Goal: Entertainment & Leisure: Browse casually

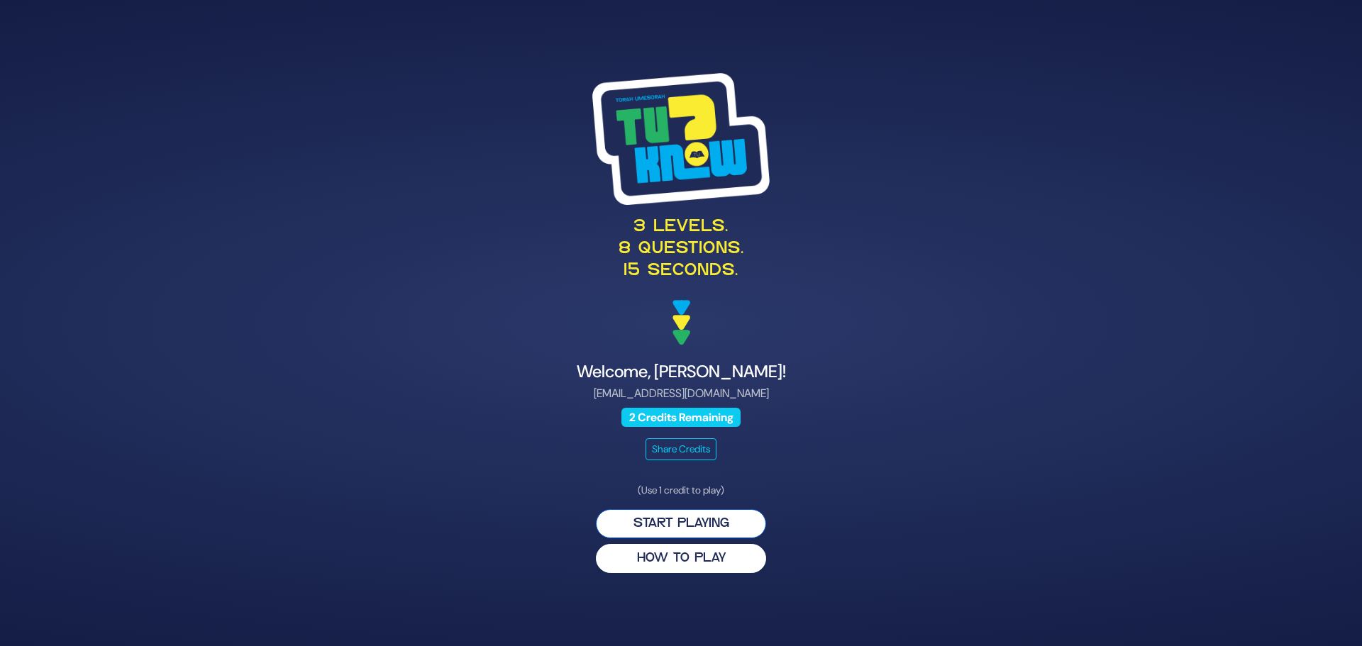
click at [670, 524] on button "Start Playing" at bounding box center [681, 523] width 170 height 29
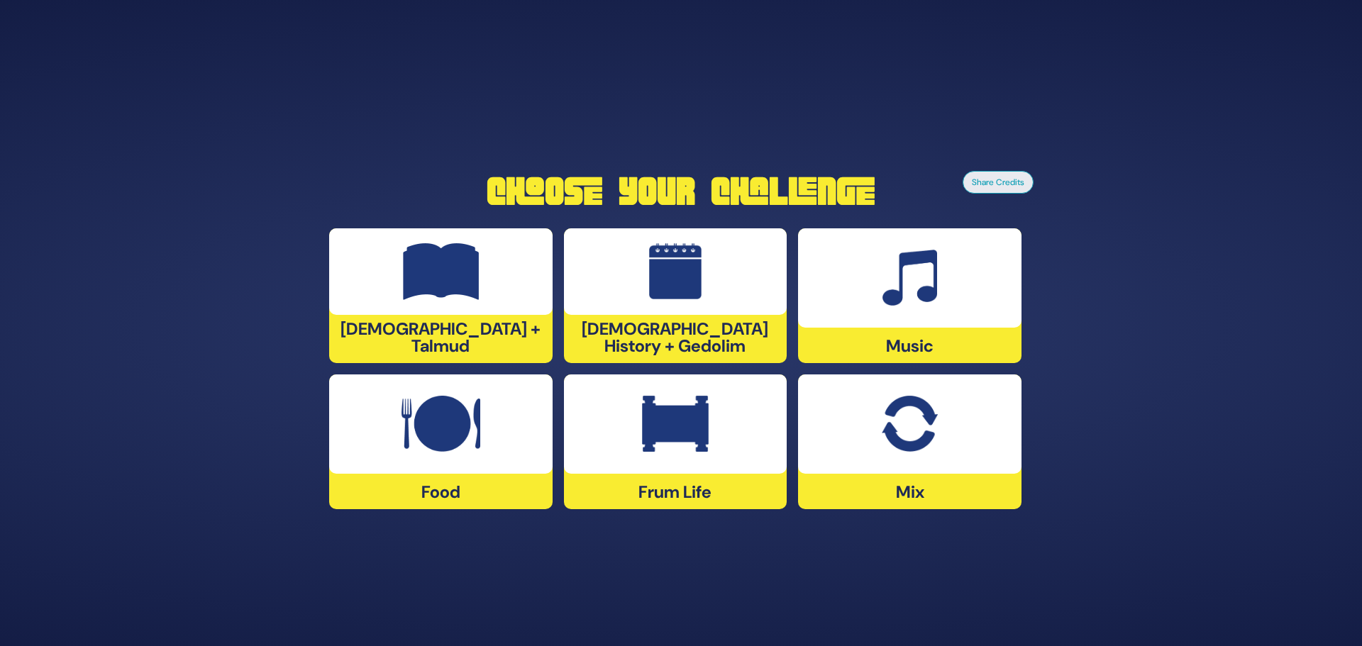
click at [455, 313] on div at bounding box center [440, 271] width 223 height 87
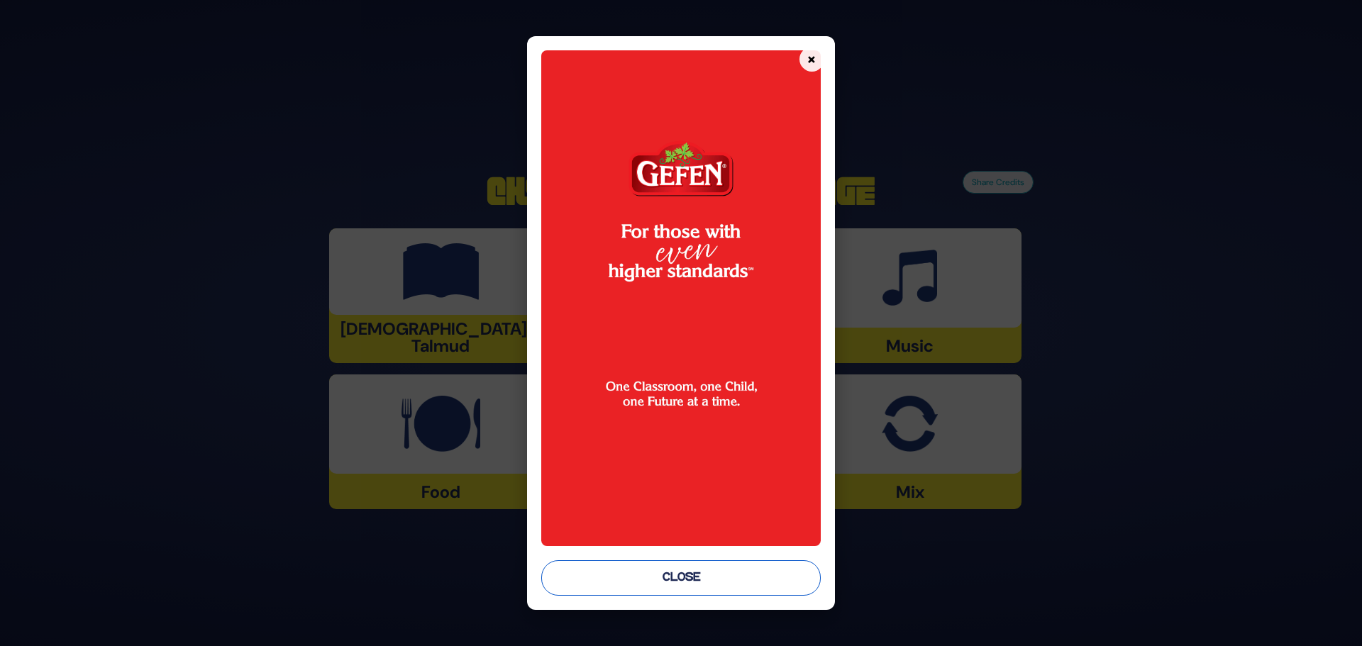
click at [695, 584] on button "Close" at bounding box center [680, 577] width 279 height 35
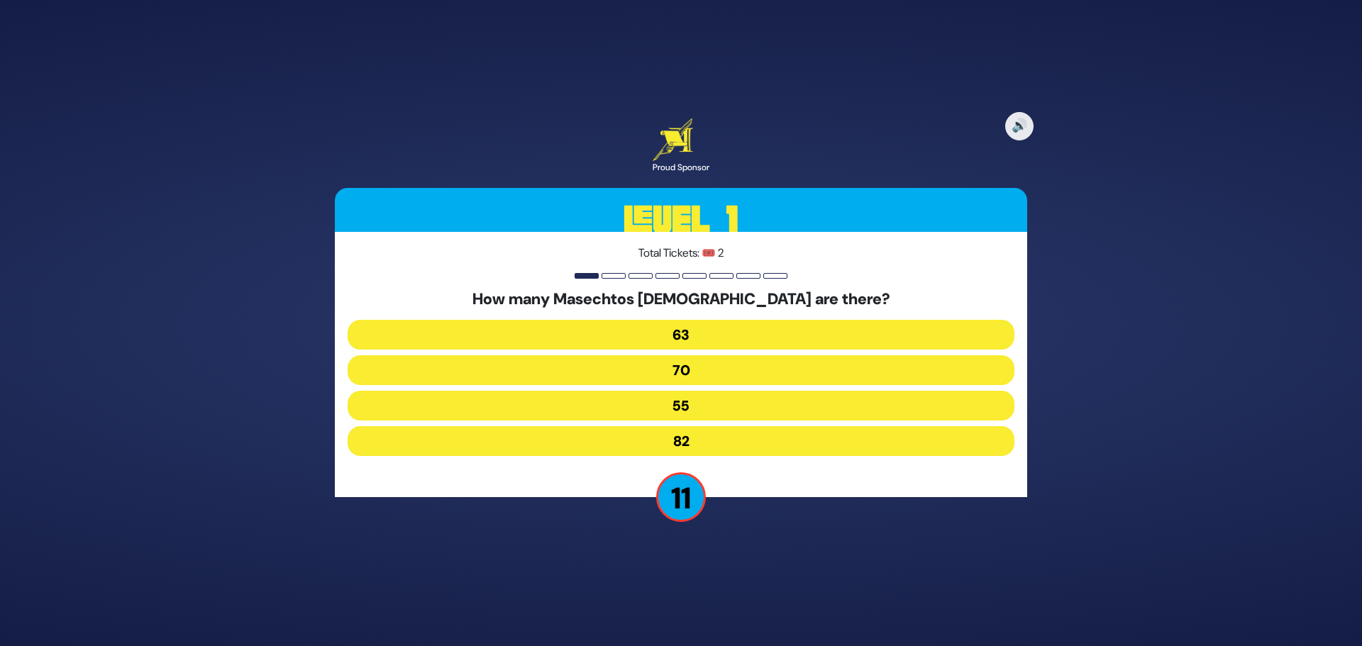
click at [697, 368] on button "70" at bounding box center [681, 370] width 667 height 30
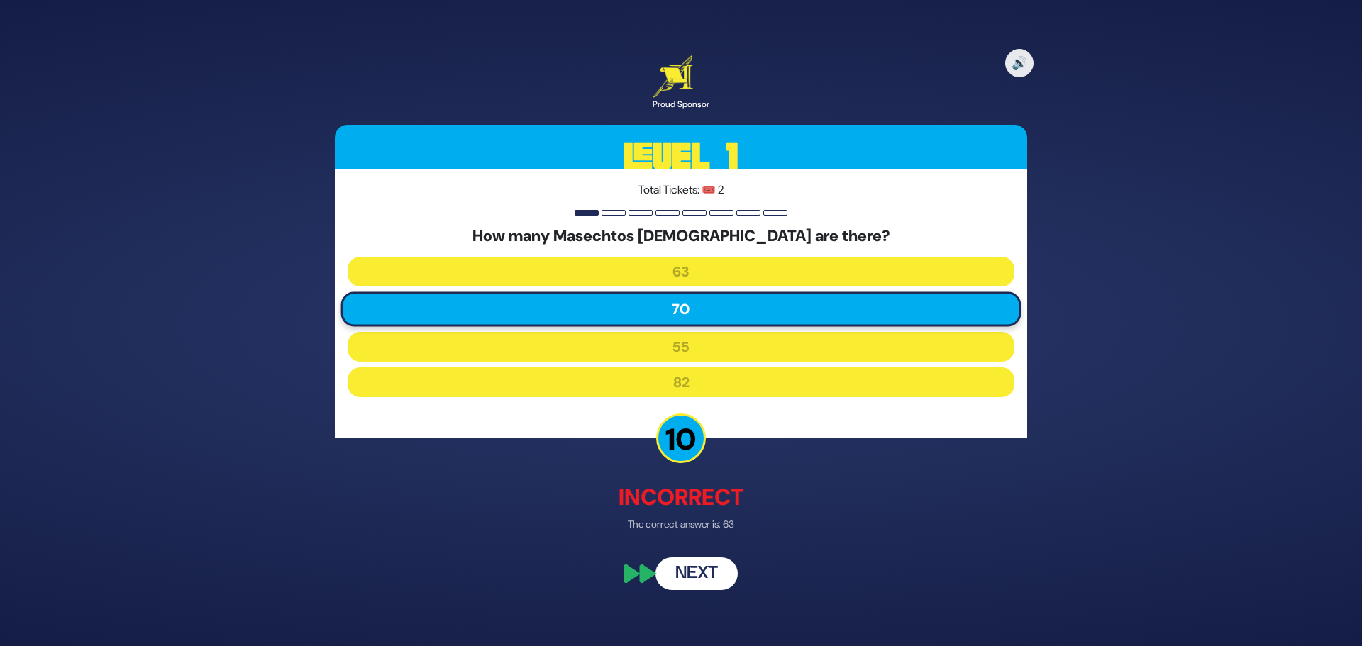
click at [693, 576] on button "Next" at bounding box center [696, 574] width 82 height 33
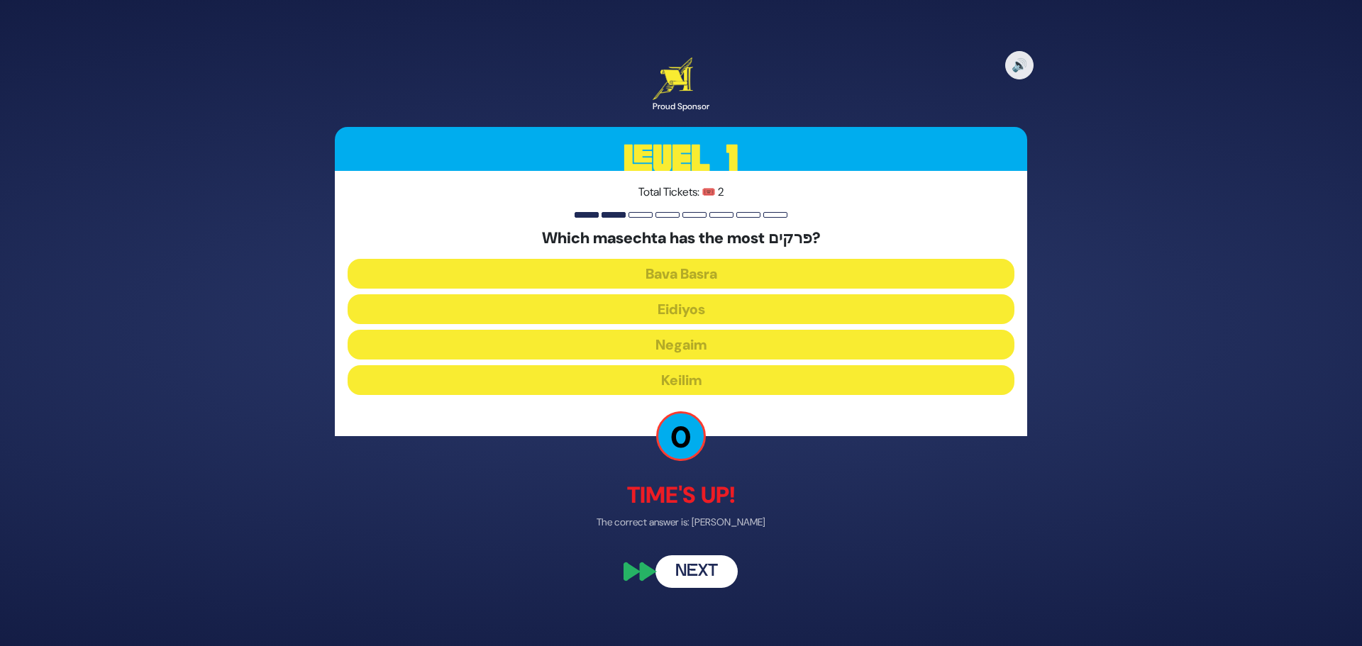
click at [687, 574] on button "Next" at bounding box center [696, 572] width 82 height 33
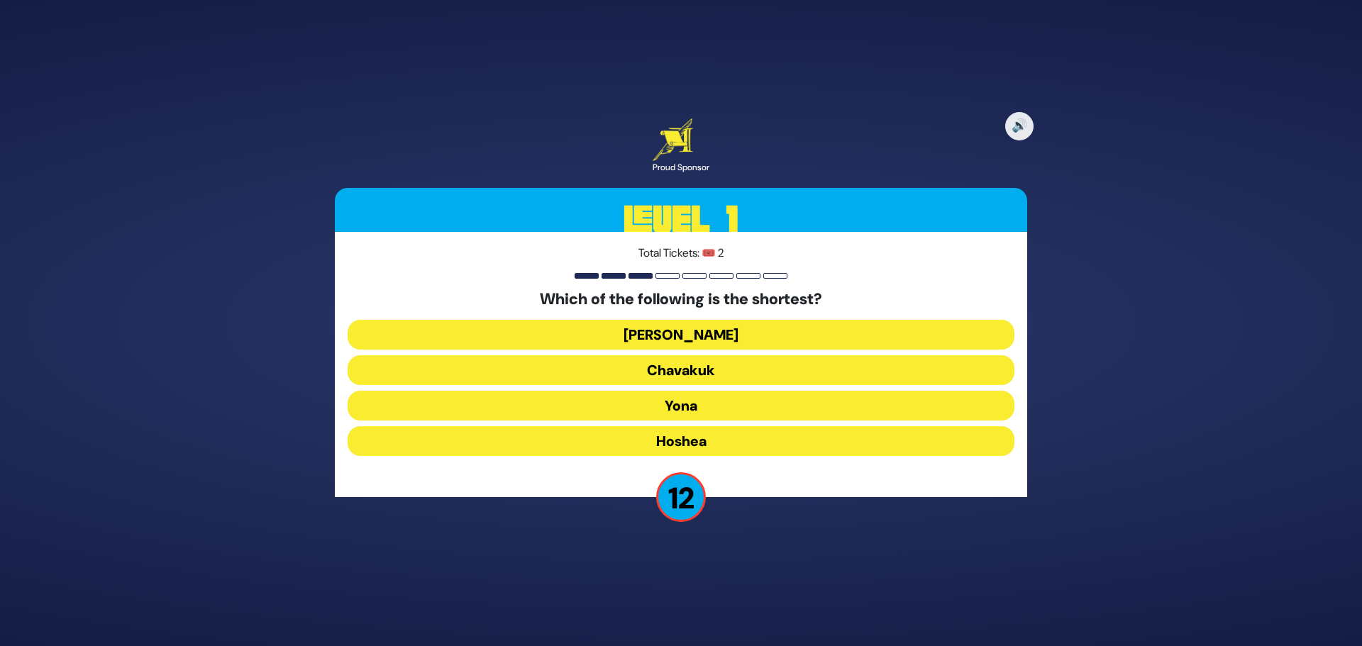
click at [699, 436] on button "Hoshea" at bounding box center [681, 441] width 667 height 30
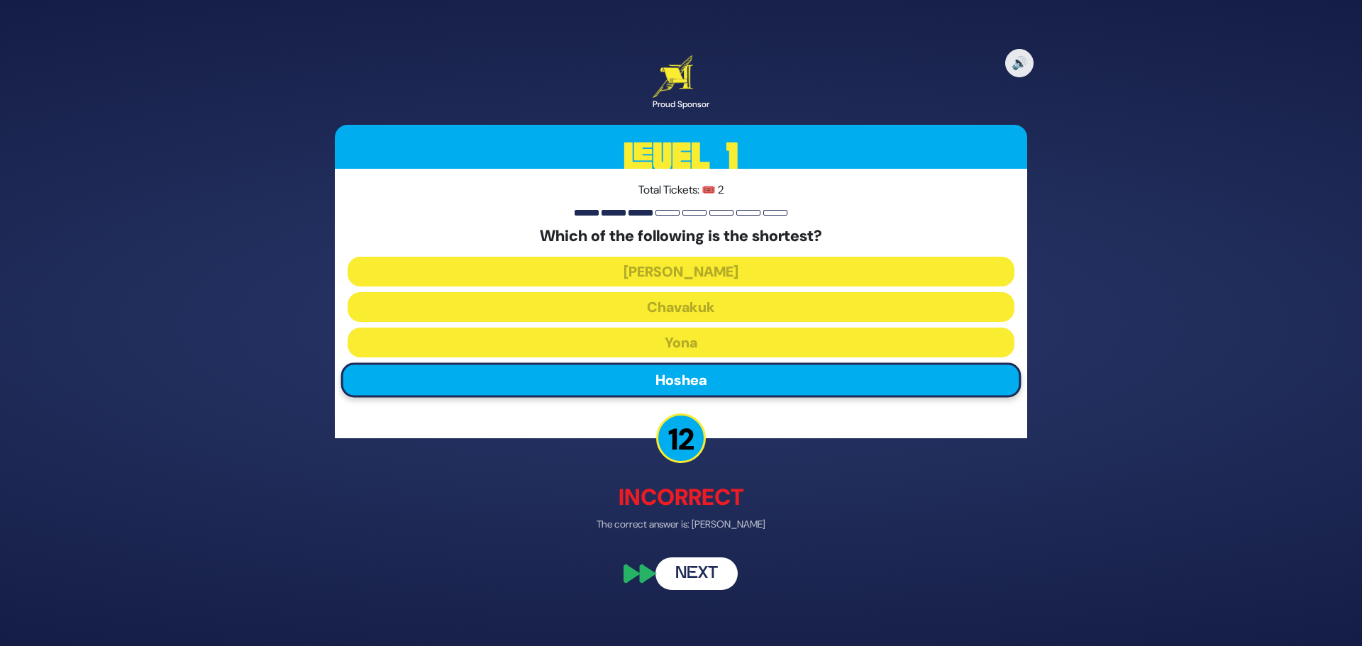
click at [693, 567] on button "Next" at bounding box center [696, 574] width 82 height 33
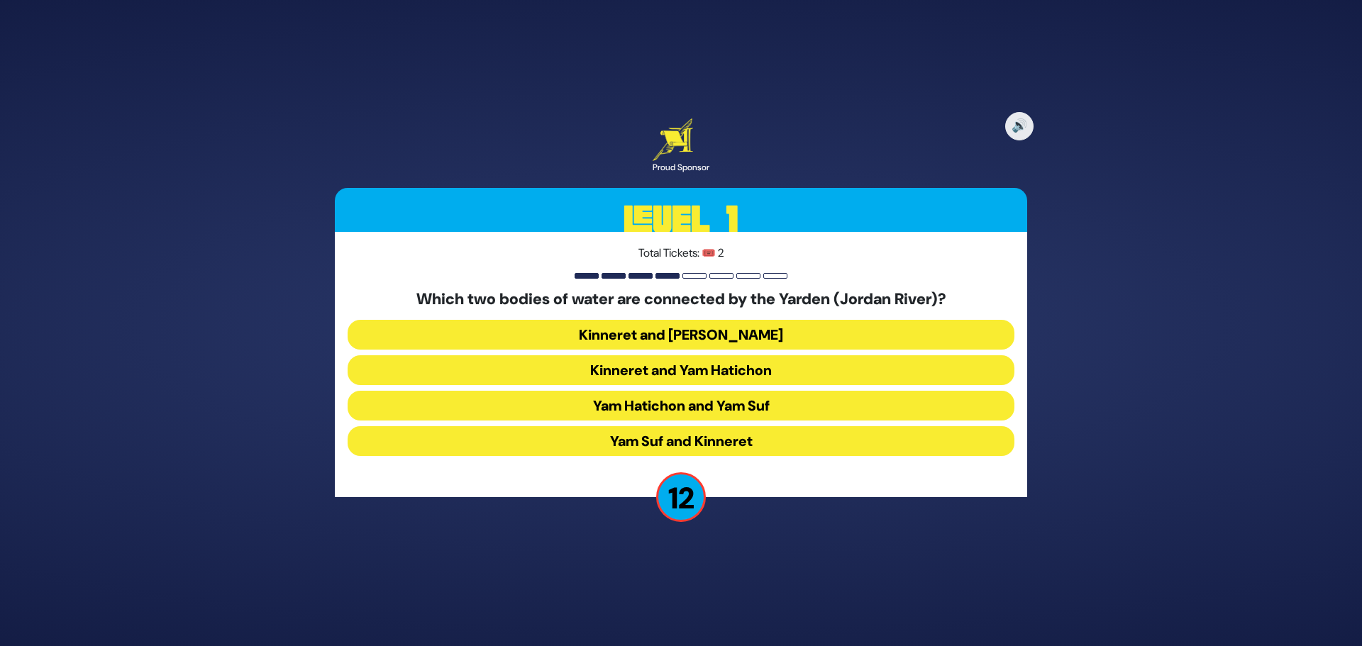
click at [658, 335] on button "Kinneret and [PERSON_NAME]" at bounding box center [681, 335] width 667 height 30
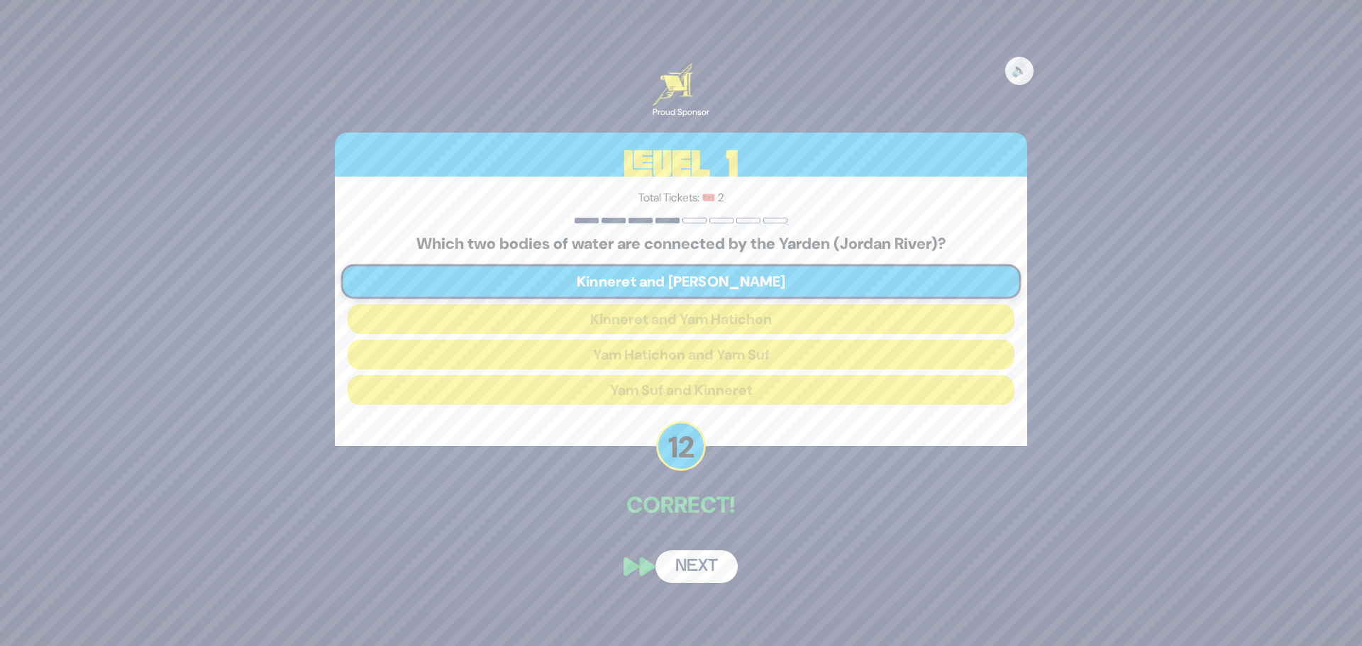
click at [697, 566] on button "Next" at bounding box center [696, 566] width 82 height 33
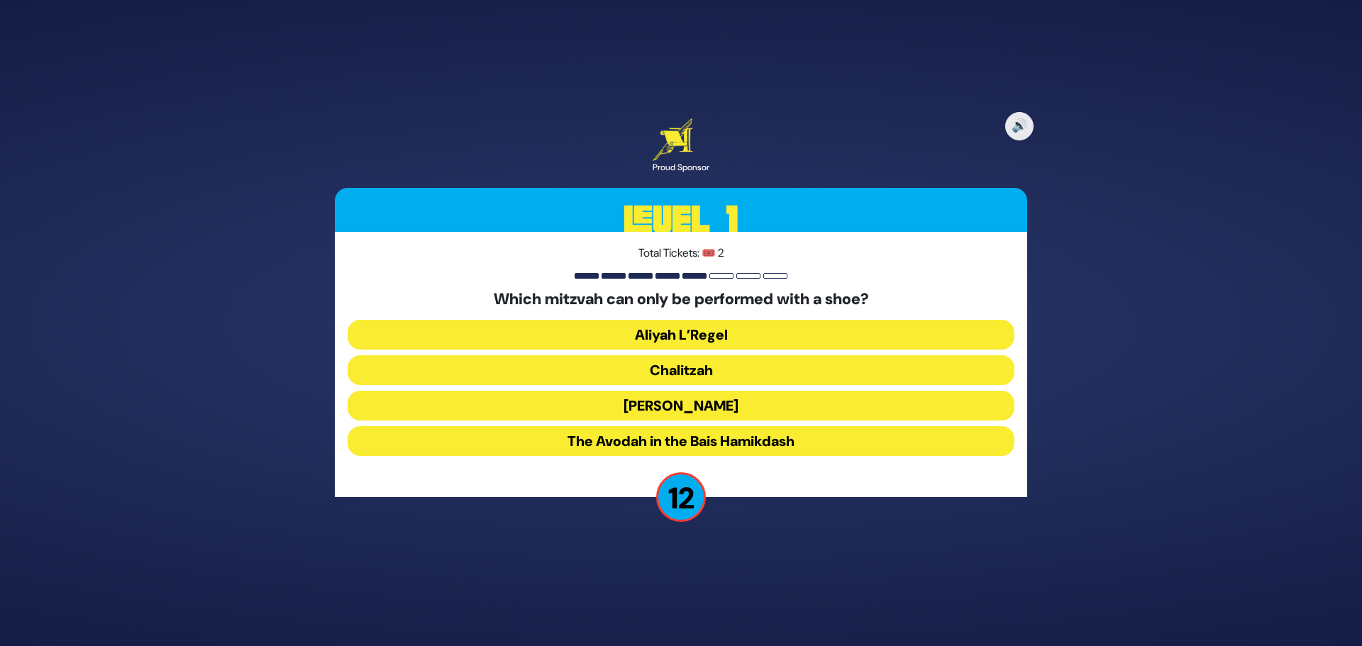
click at [731, 367] on button "Chalitzah" at bounding box center [681, 370] width 667 height 30
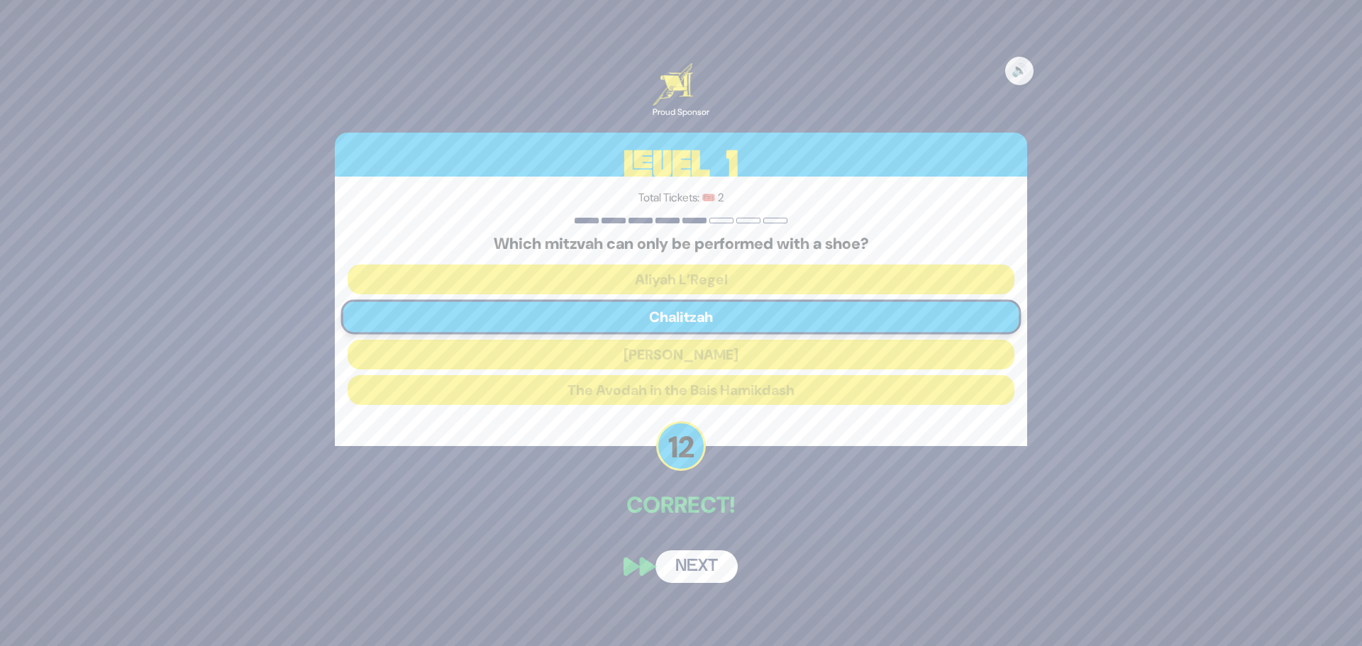
click at [699, 562] on button "Next" at bounding box center [696, 566] width 82 height 33
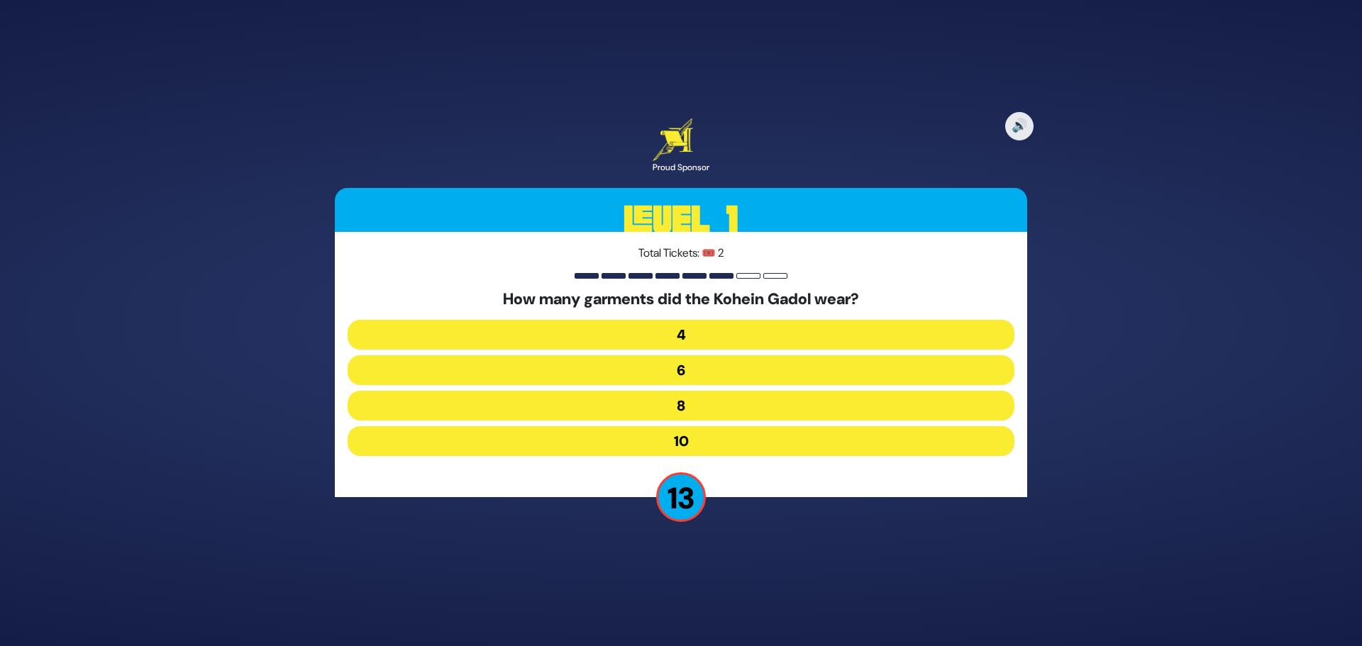
click at [681, 372] on button "6" at bounding box center [681, 370] width 667 height 30
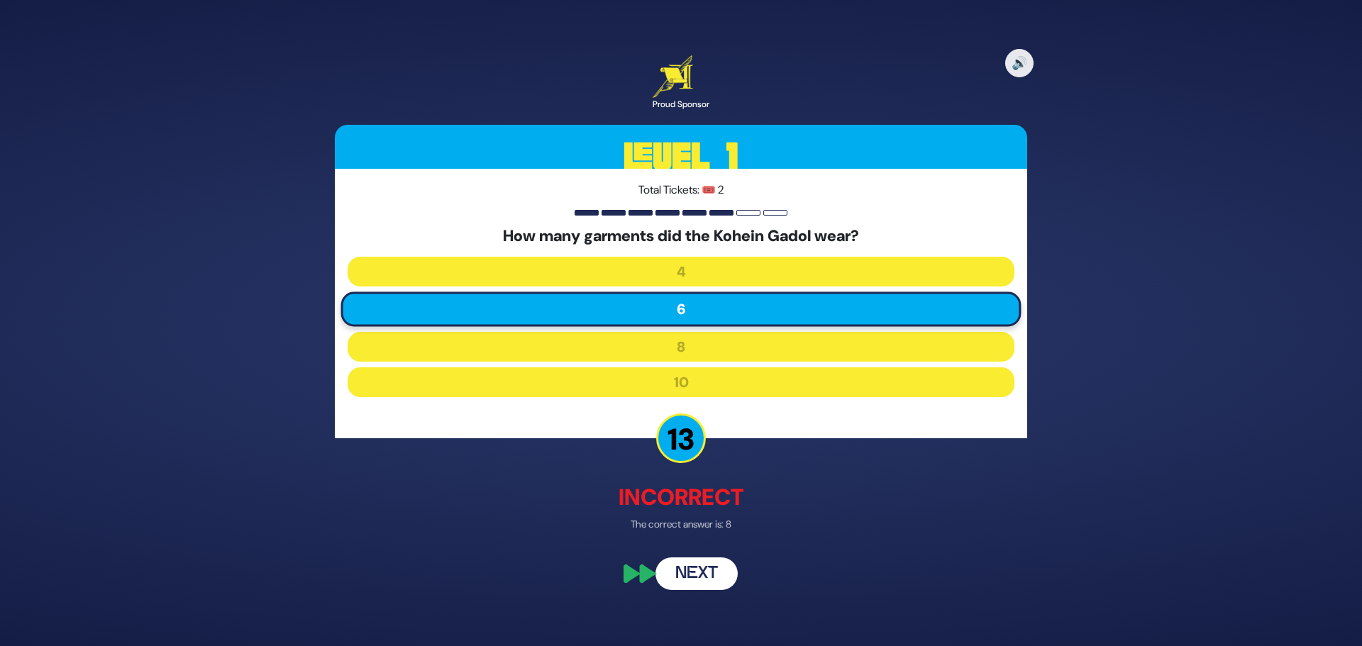
click at [699, 571] on button "Next" at bounding box center [696, 574] width 82 height 33
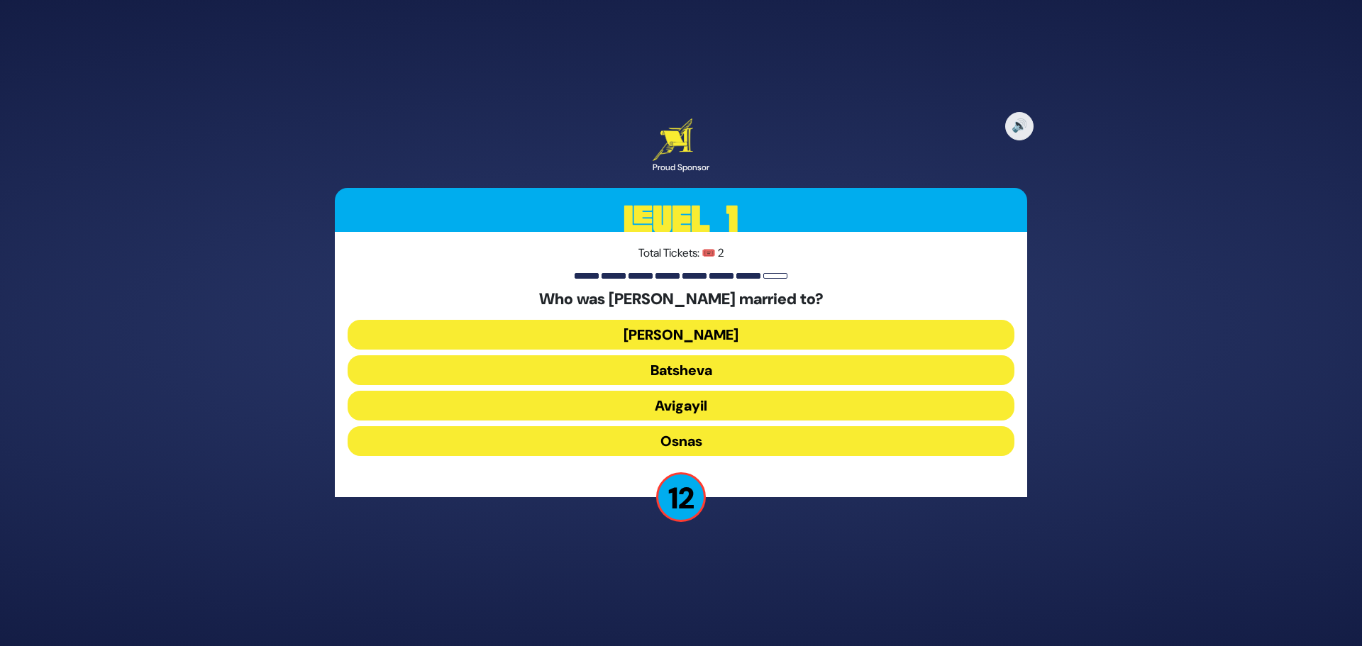
click at [663, 321] on div "Who was [PERSON_NAME] married to? [PERSON_NAME] [PERSON_NAME] [PERSON_NAME]" at bounding box center [681, 376] width 667 height 172
click at [664, 335] on button "[PERSON_NAME]" at bounding box center [681, 335] width 667 height 30
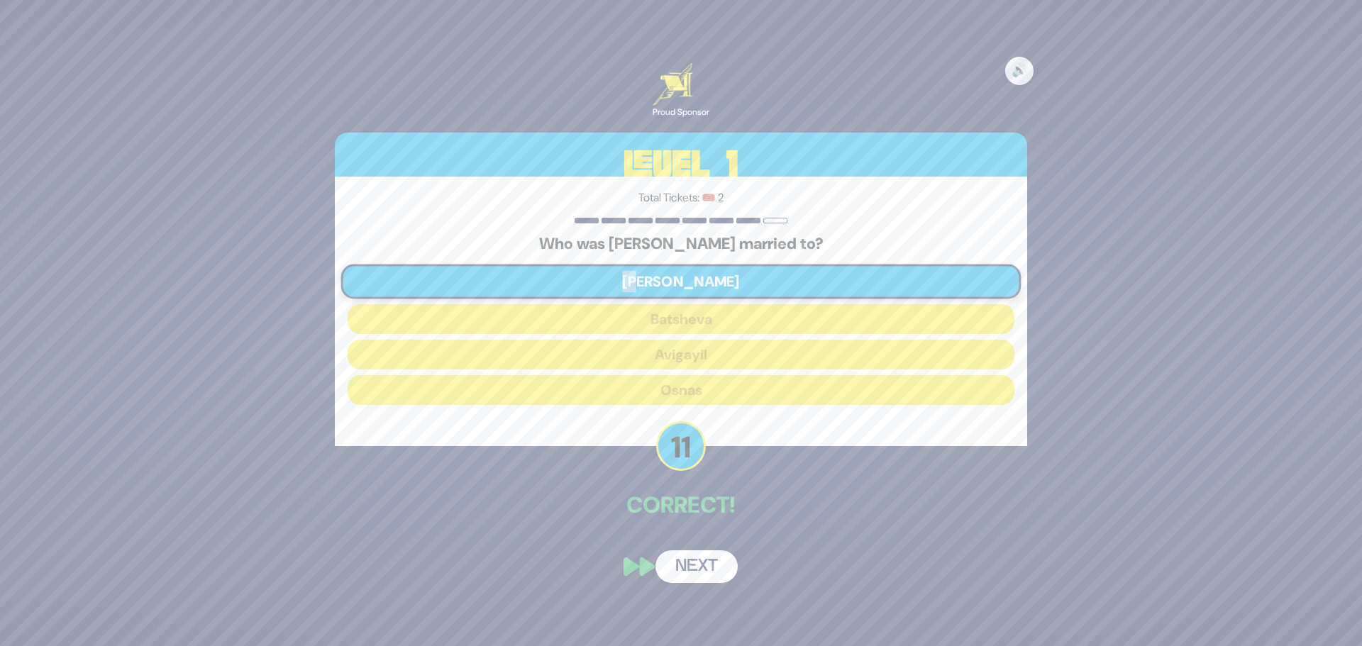
click at [706, 571] on button "Next" at bounding box center [696, 566] width 82 height 33
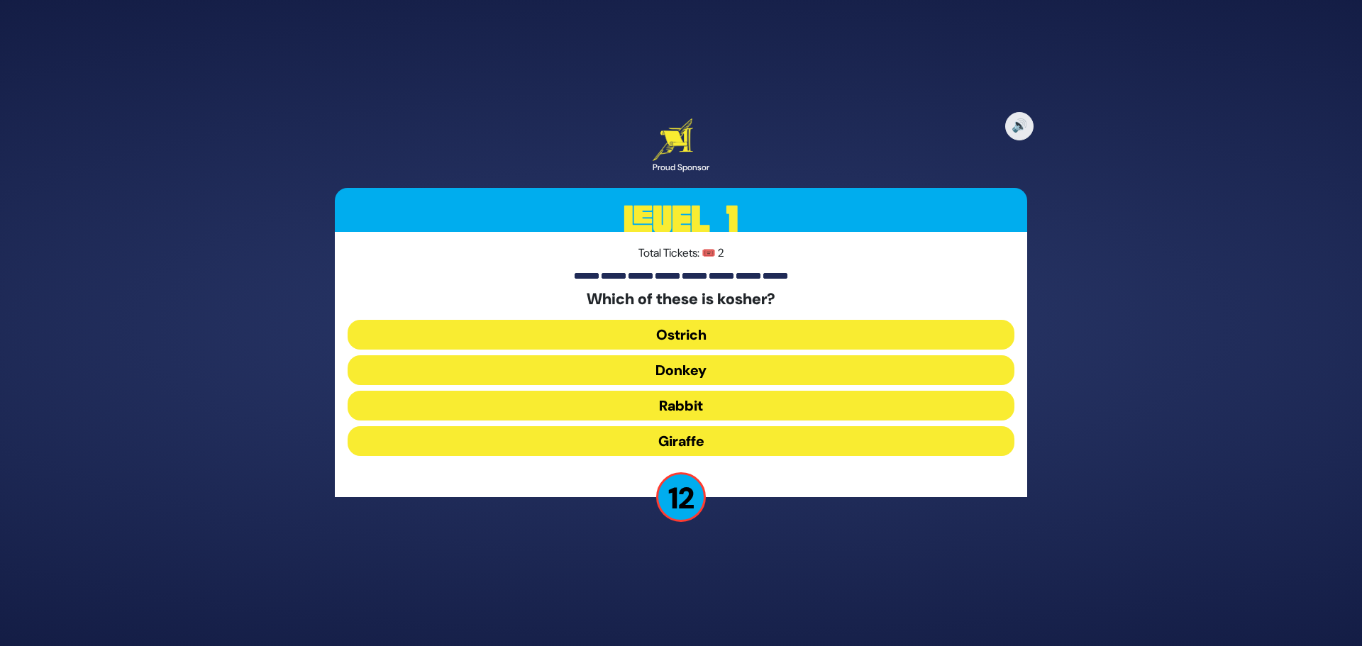
click at [658, 415] on button "Rabbit" at bounding box center [681, 406] width 667 height 30
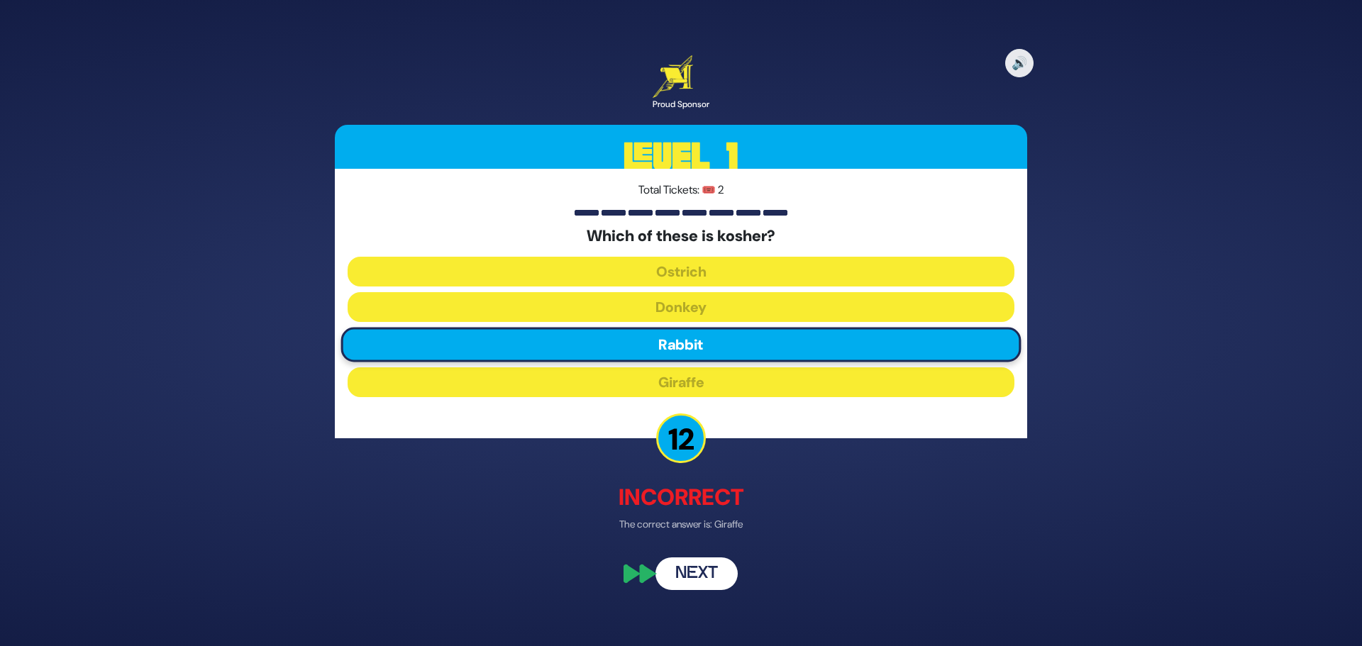
click at [711, 572] on button "Next" at bounding box center [696, 574] width 82 height 33
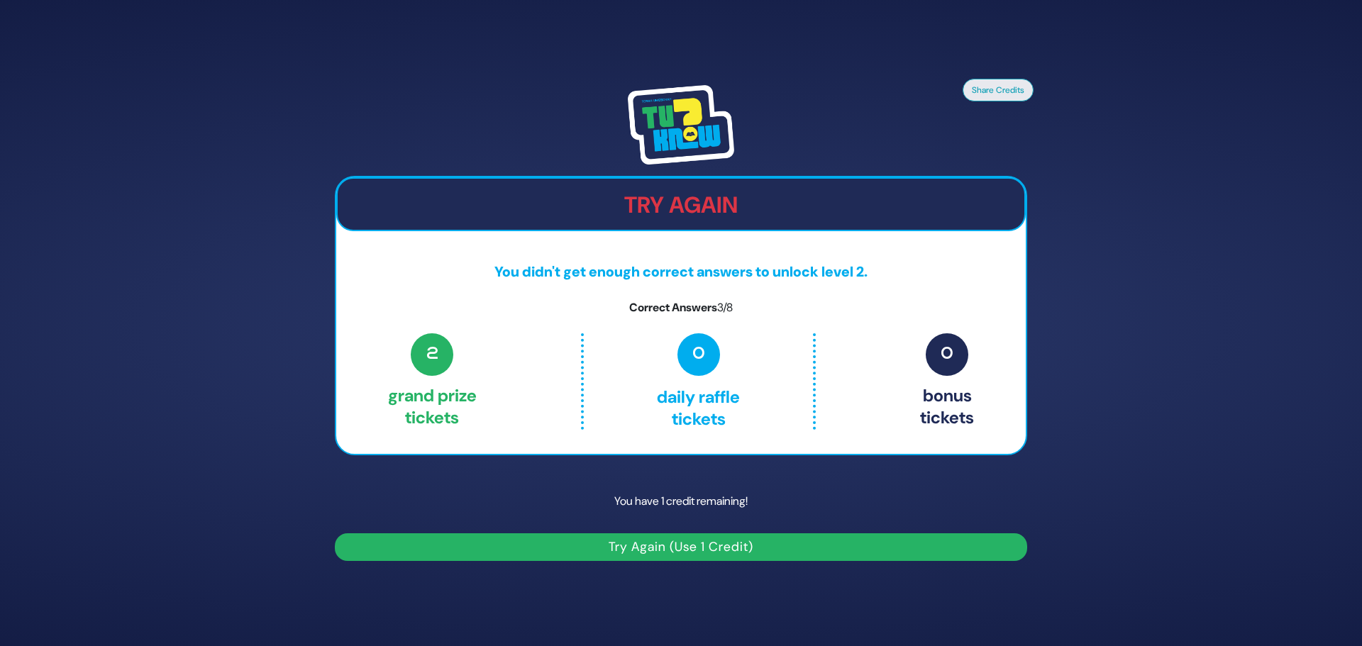
click at [667, 555] on button "Try Again (Use 1 Credit)" at bounding box center [681, 547] width 692 height 28
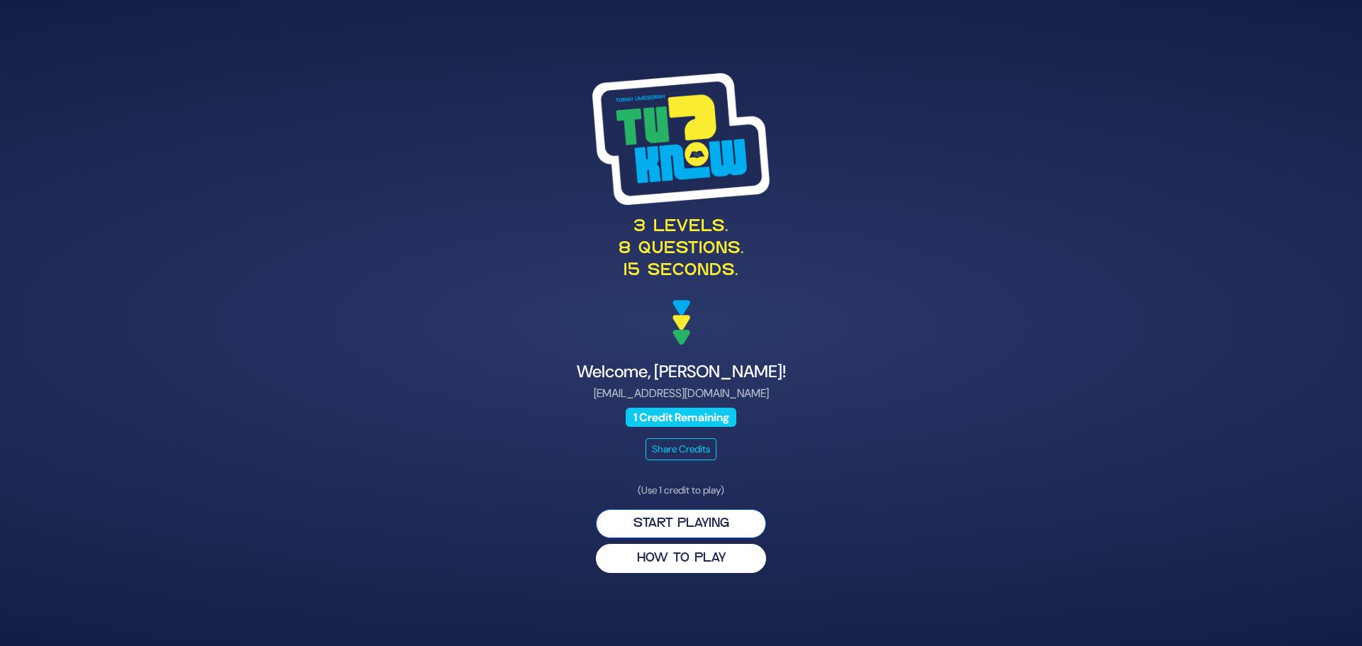
click at [678, 526] on button "Start Playing" at bounding box center [681, 523] width 170 height 29
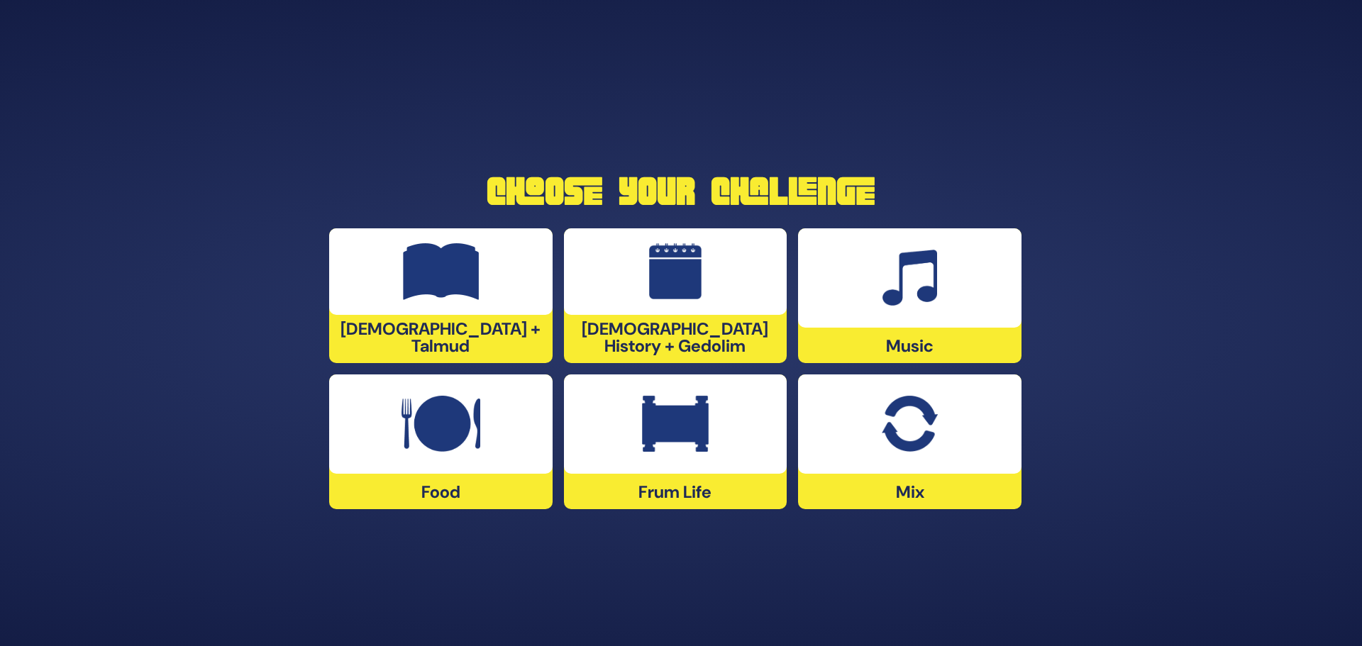
click at [911, 306] on img at bounding box center [909, 278] width 55 height 57
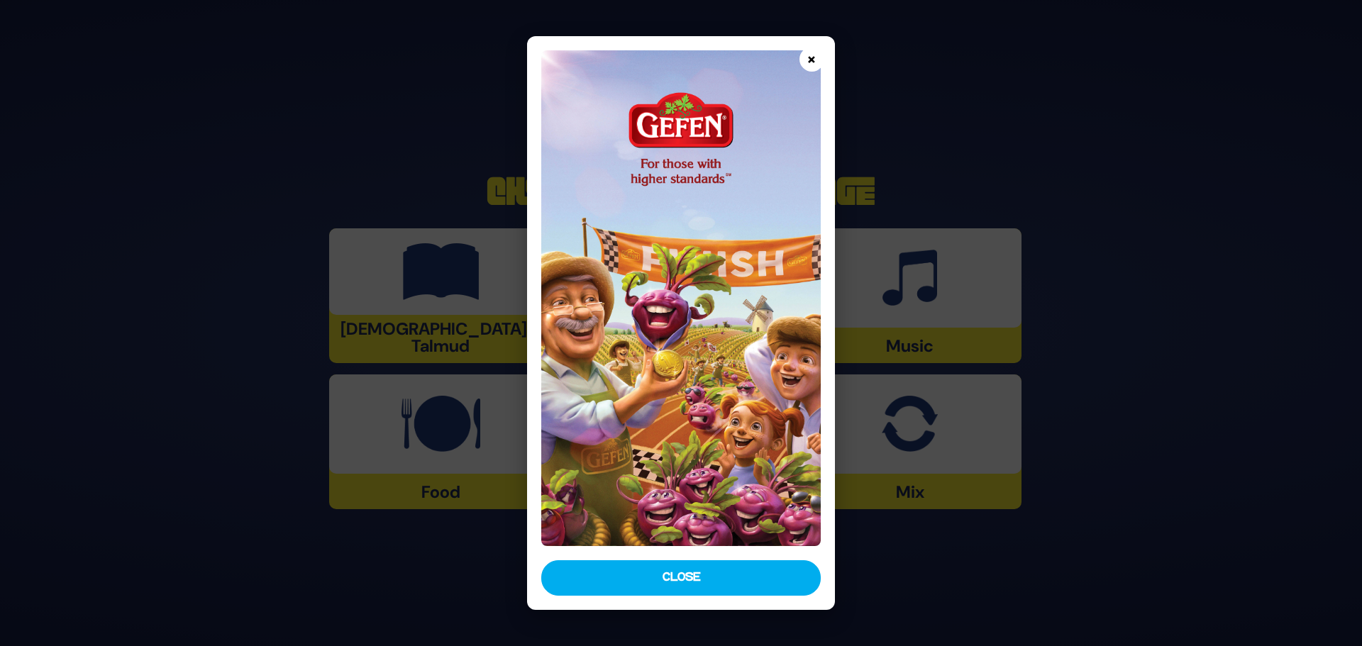
click at [807, 68] on button "×" at bounding box center [811, 59] width 25 height 25
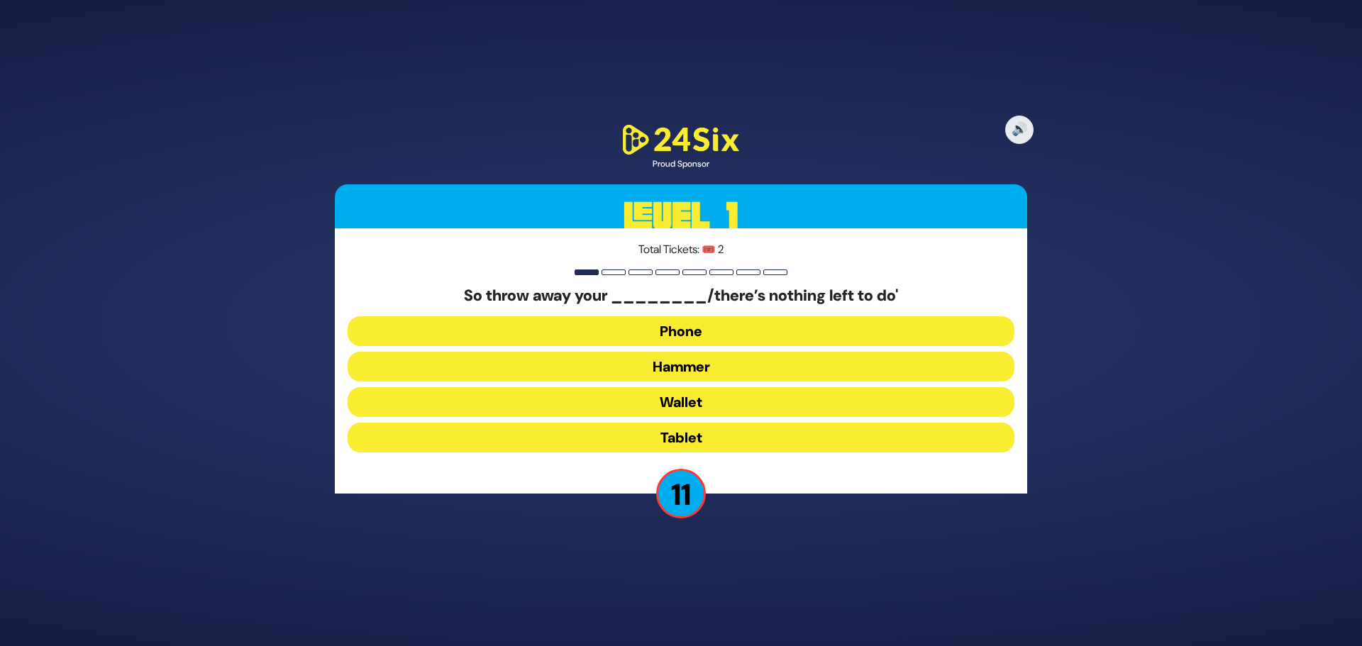
click at [681, 371] on button "Hammer" at bounding box center [681, 367] width 667 height 30
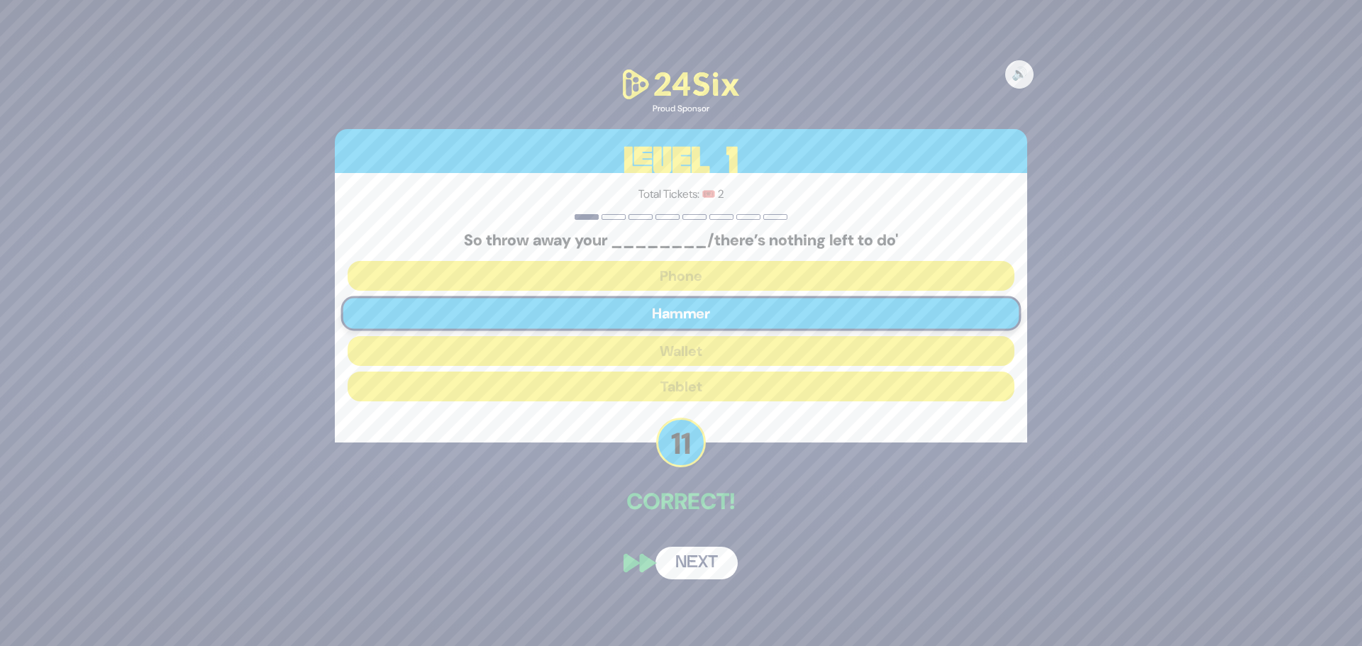
click at [696, 565] on button "Next" at bounding box center [696, 563] width 82 height 33
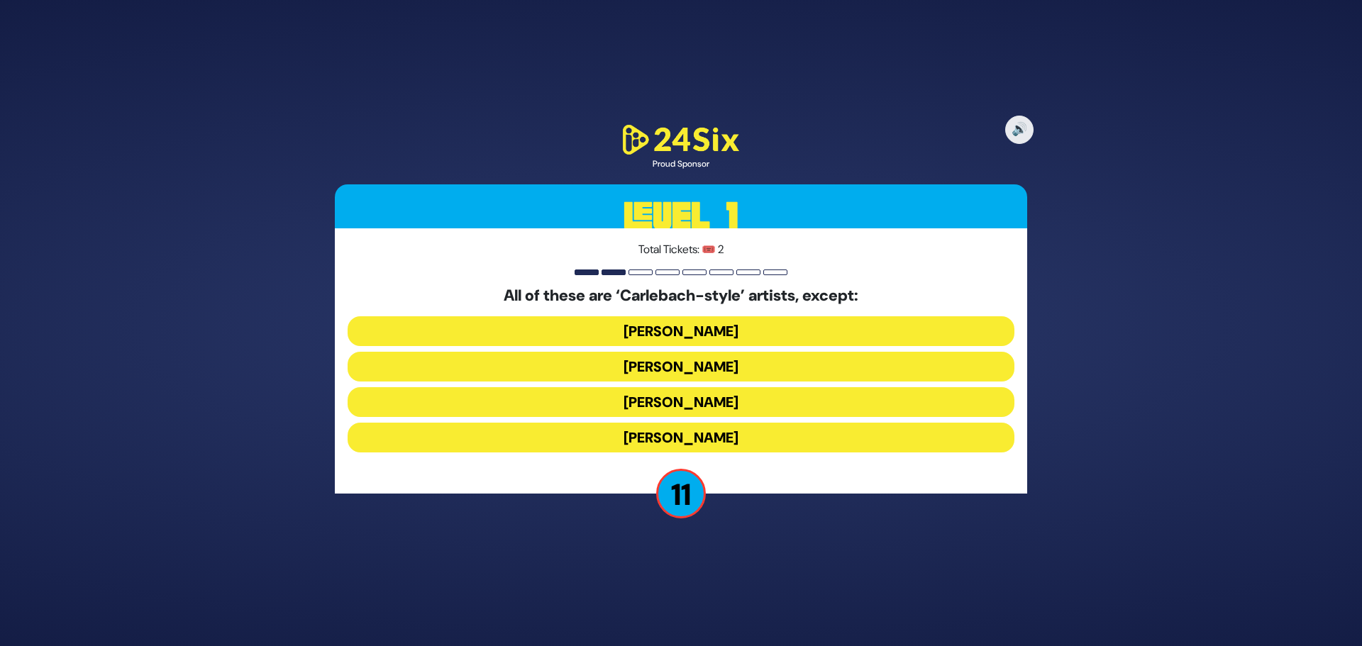
click at [754, 438] on button "Yiddy Bialostotzky" at bounding box center [681, 438] width 667 height 30
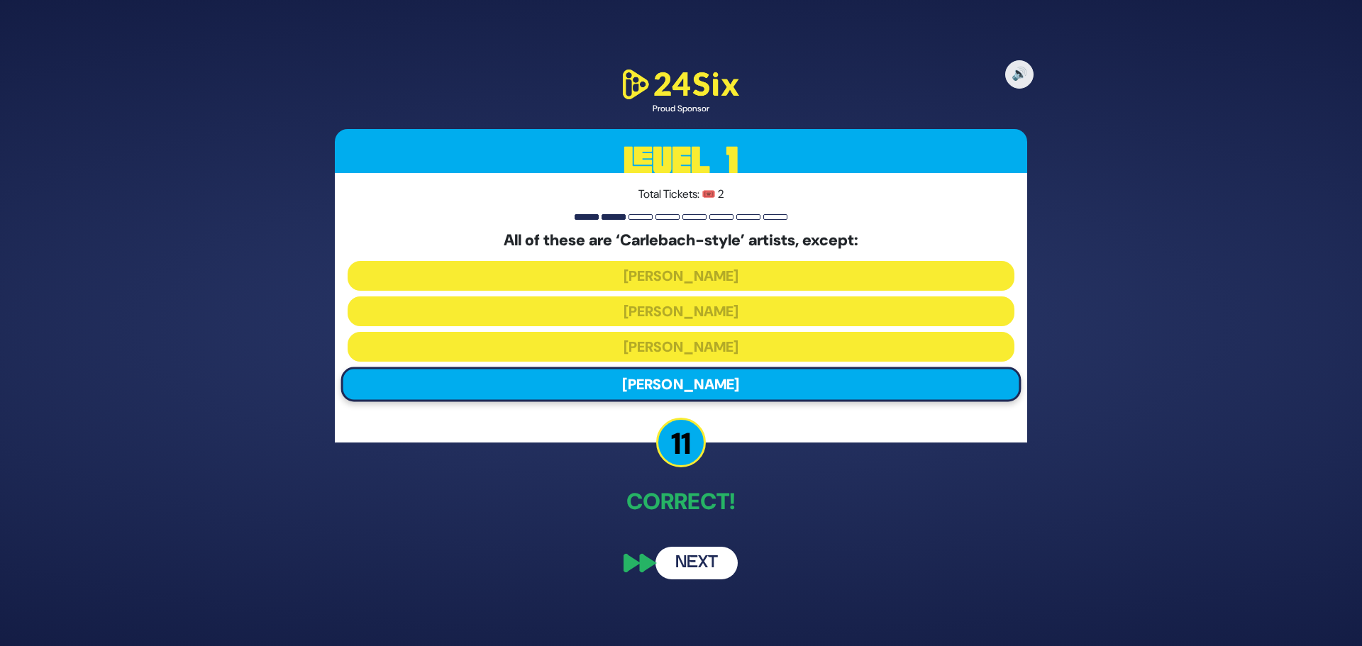
click at [688, 570] on button "Next" at bounding box center [696, 563] width 82 height 33
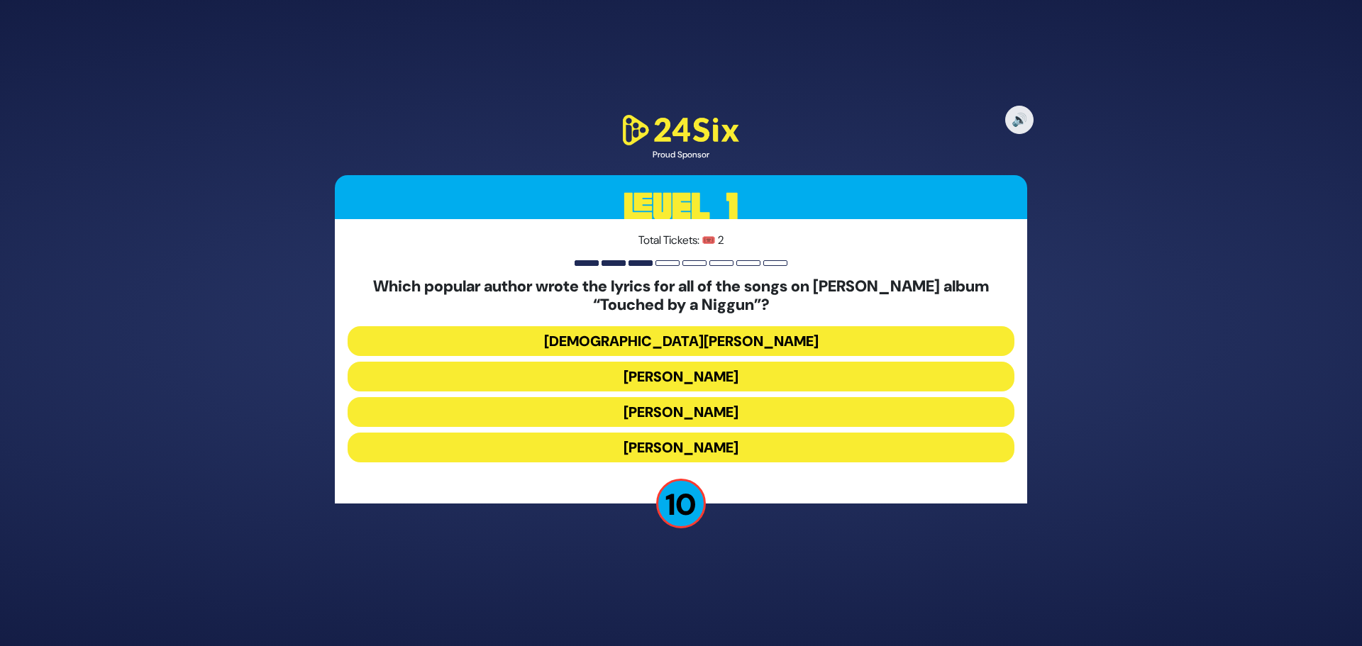
click at [769, 447] on button "Nachman Seltzer" at bounding box center [681, 448] width 667 height 30
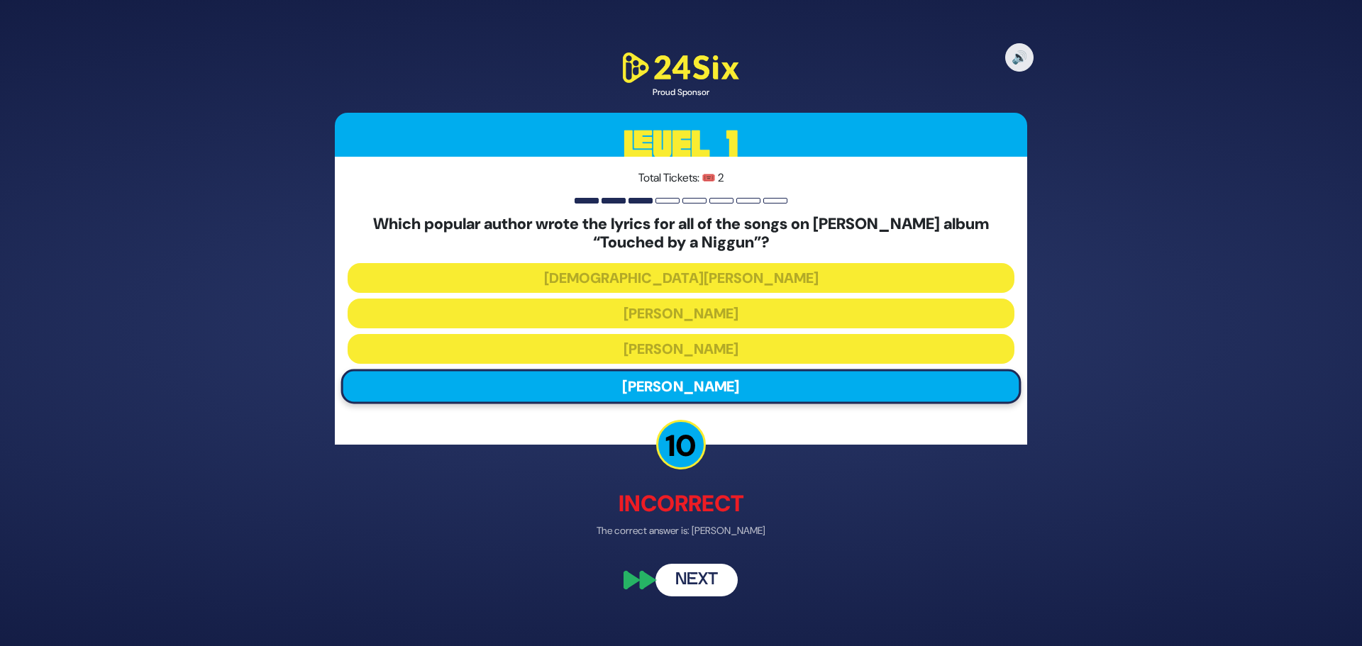
click at [709, 585] on button "Next" at bounding box center [696, 580] width 82 height 33
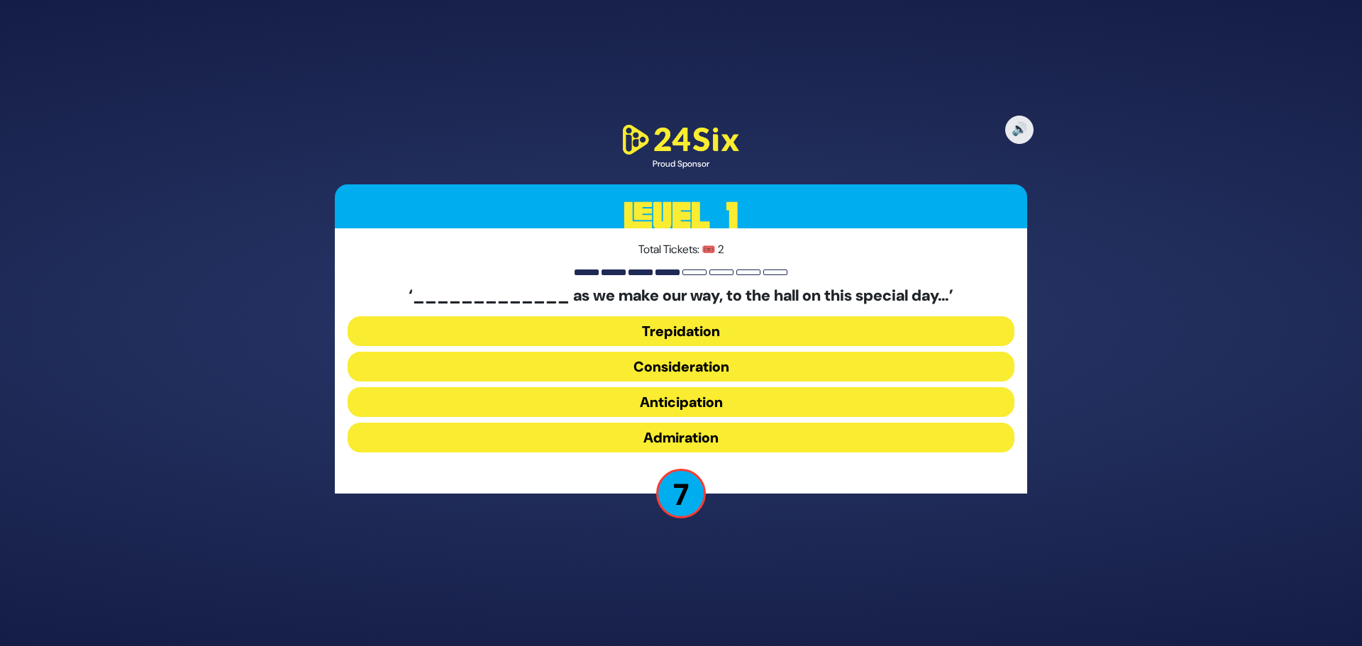
click at [687, 311] on div "‘_____________ as we make our way, to the hall on this special day…’ Trepidatio…" at bounding box center [681, 373] width 667 height 172
click at [685, 328] on button "Trepidation" at bounding box center [681, 331] width 667 height 30
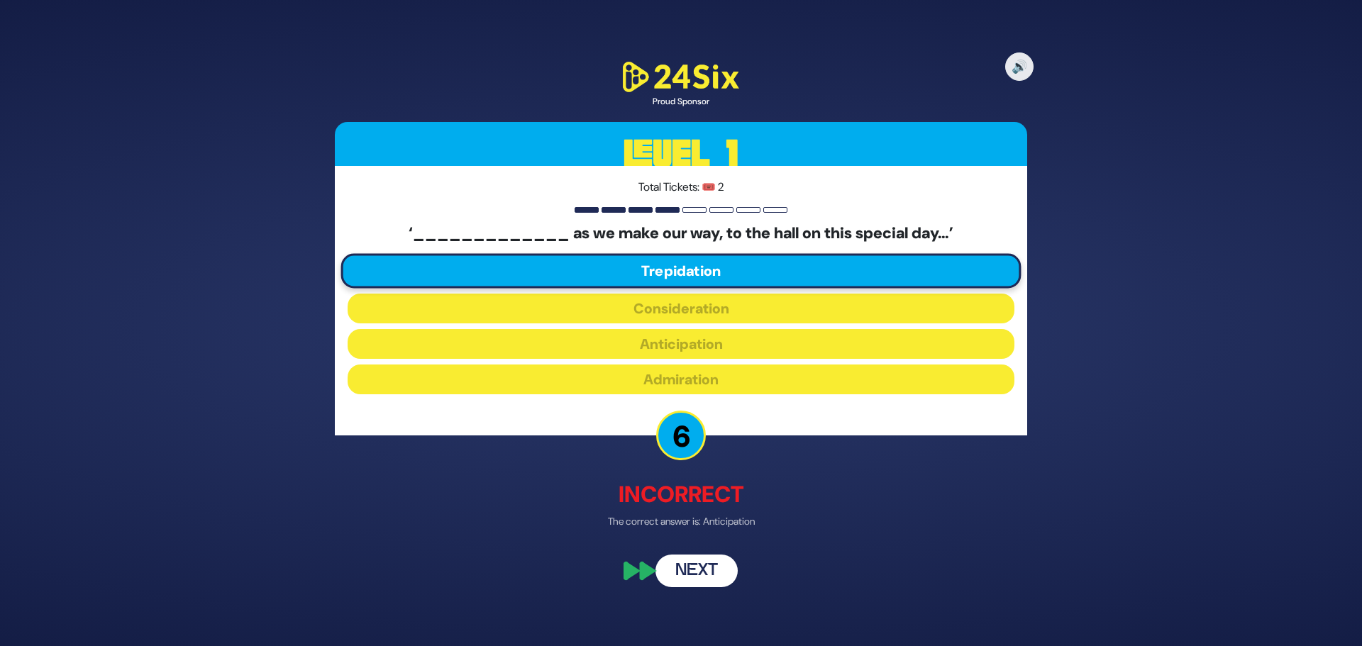
click at [720, 570] on button "Next" at bounding box center [696, 571] width 82 height 33
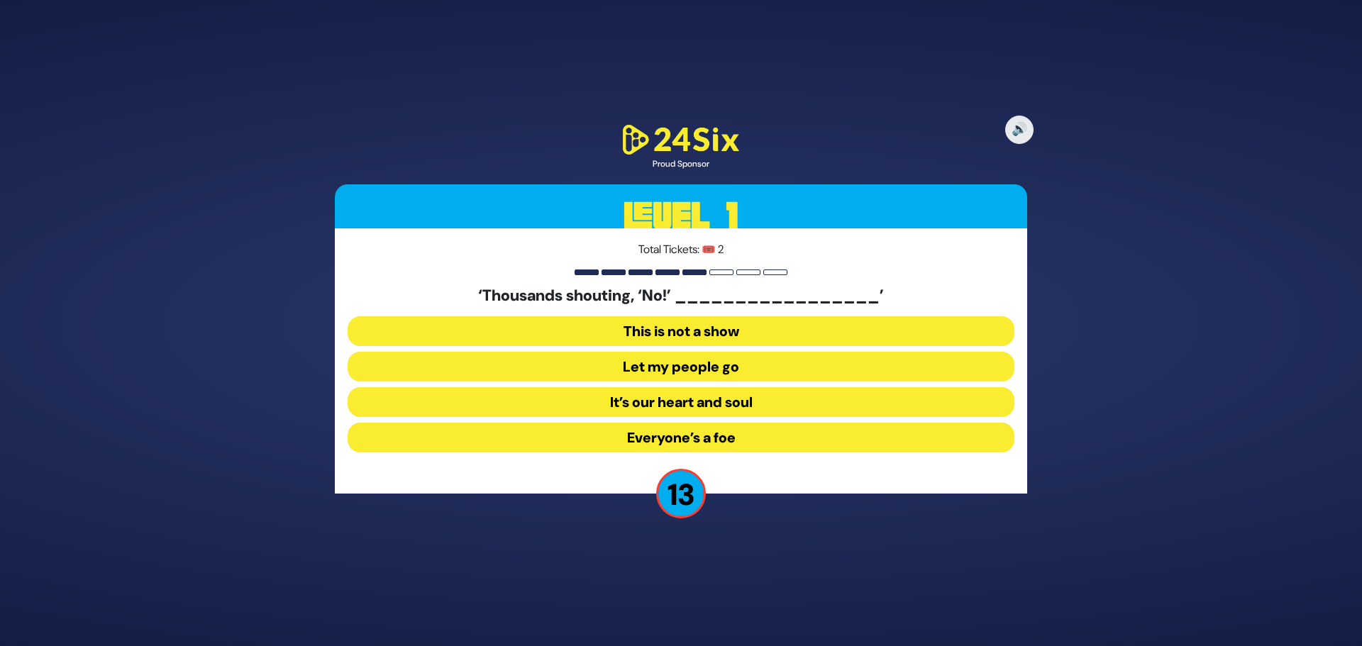
click at [682, 370] on button "Let my people go" at bounding box center [681, 367] width 667 height 30
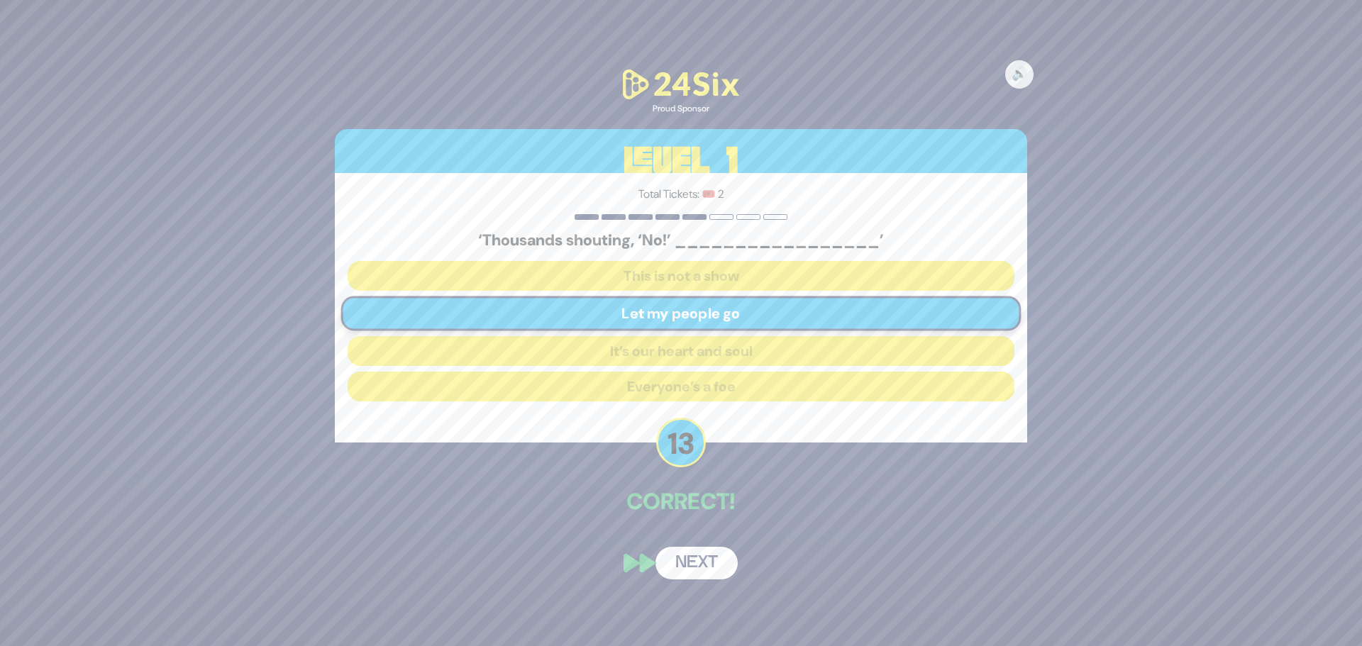
click at [694, 562] on button "Next" at bounding box center [696, 563] width 82 height 33
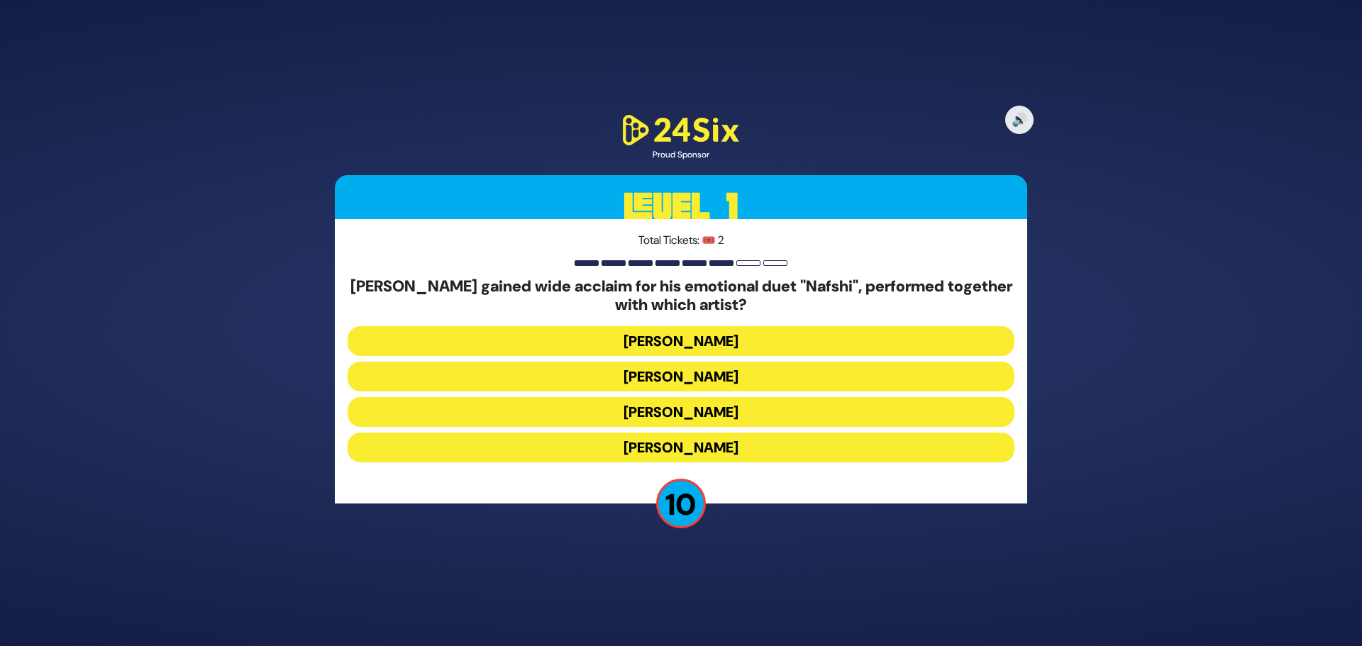
click at [737, 452] on button "Yaakov Shwekey" at bounding box center [681, 448] width 667 height 30
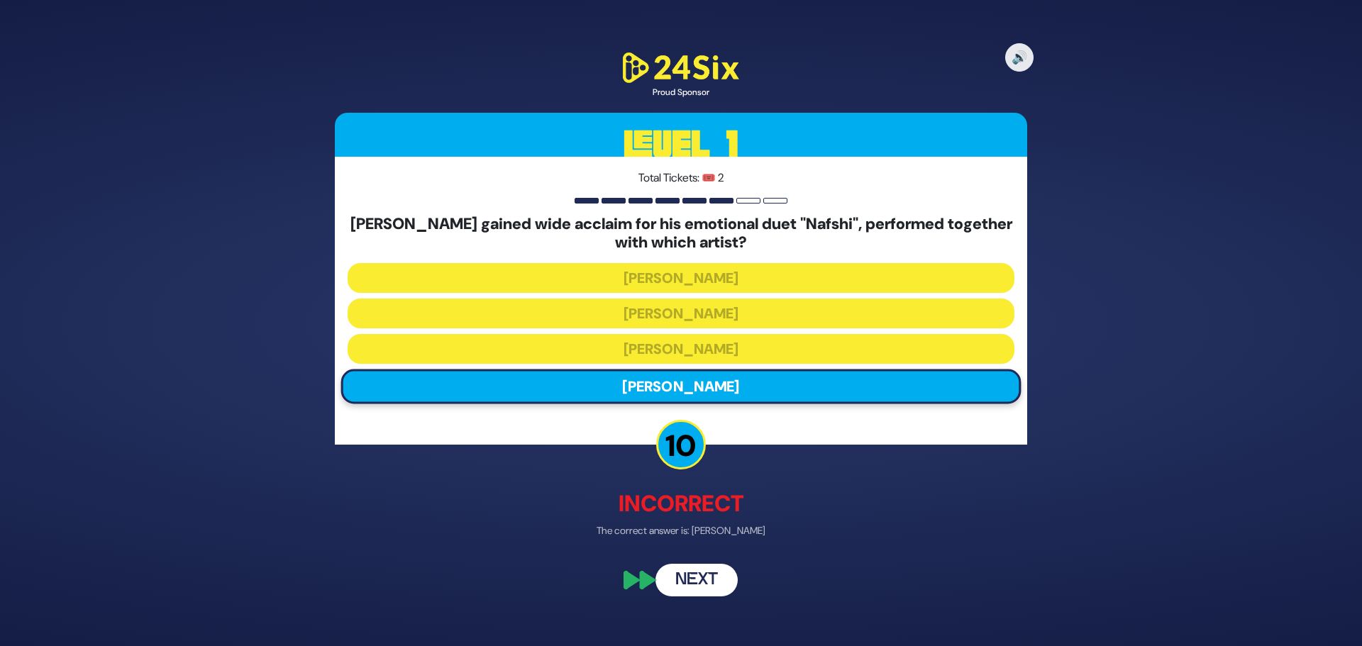
click at [709, 579] on button "Next" at bounding box center [696, 580] width 82 height 33
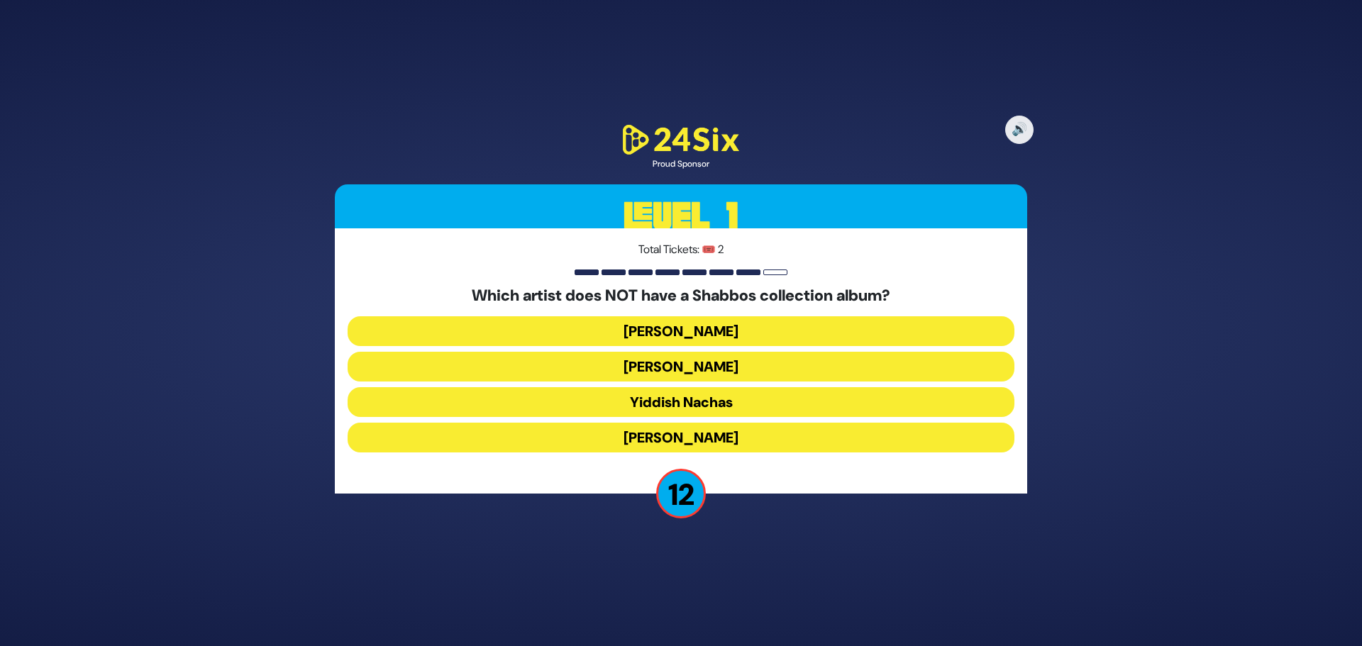
click at [771, 438] on button "Yaakov Shwekey" at bounding box center [681, 438] width 667 height 30
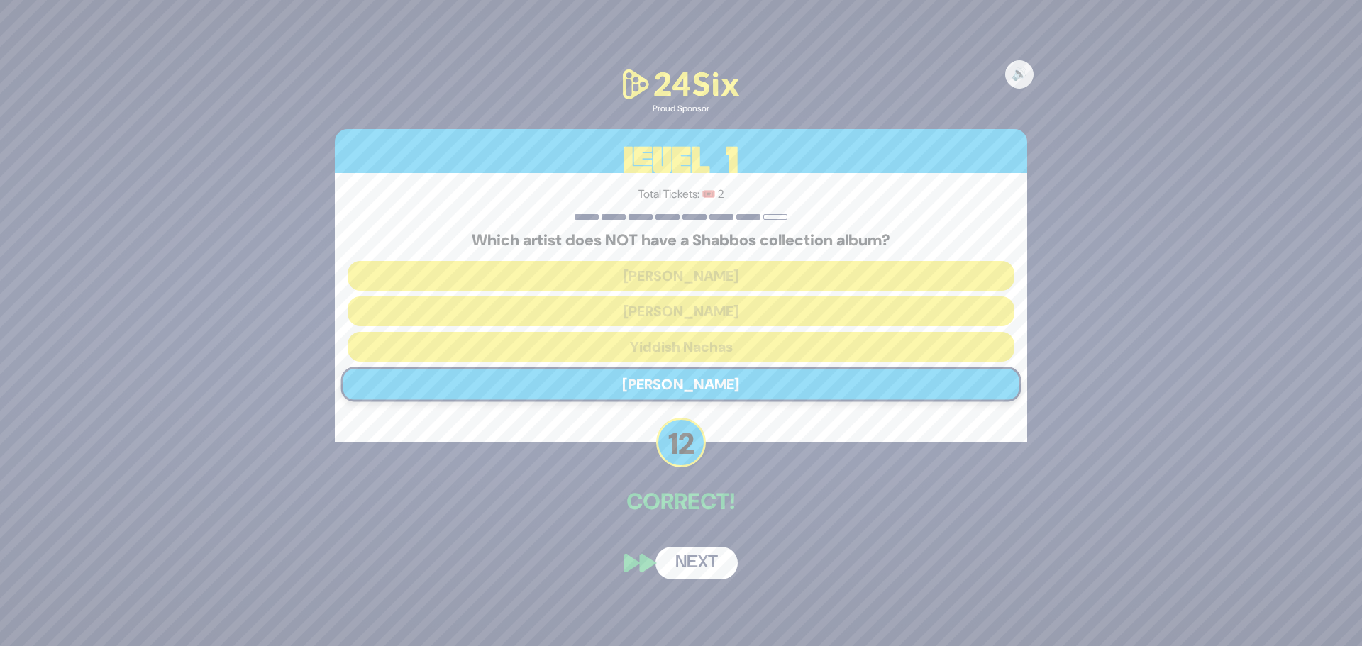
click at [694, 567] on button "Next" at bounding box center [696, 563] width 82 height 33
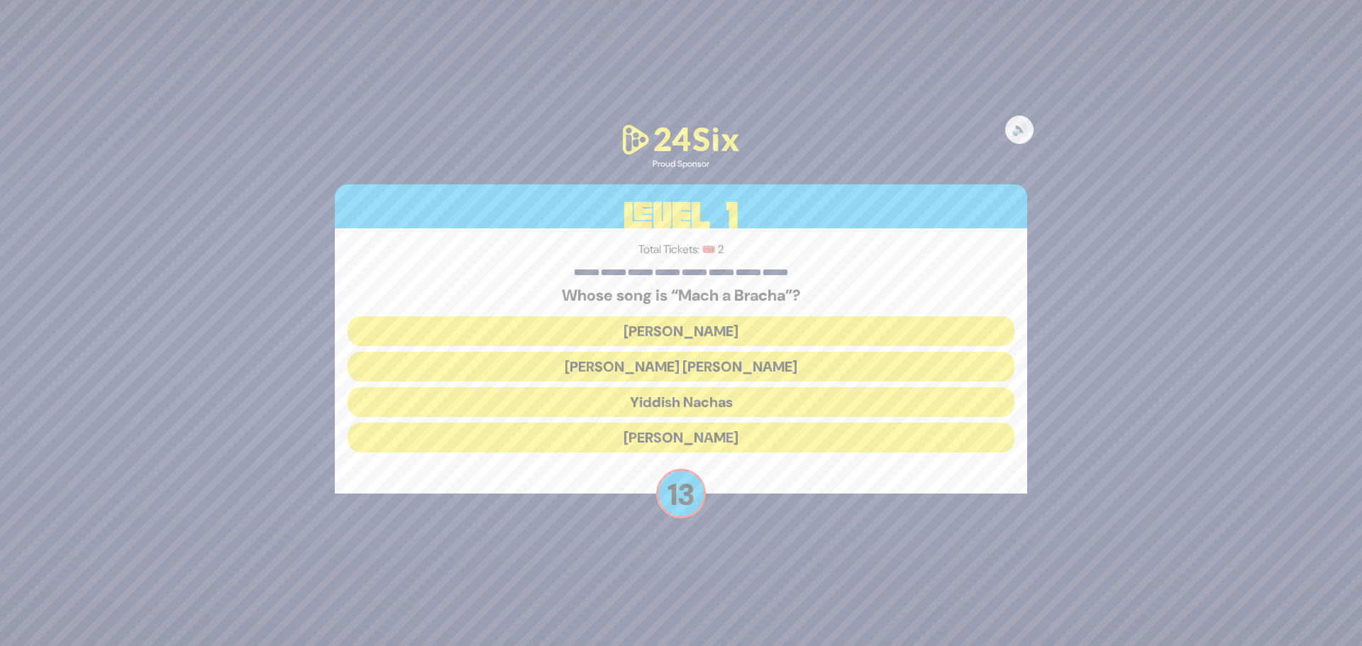
click at [694, 371] on button "Shmueli Ungar" at bounding box center [681, 367] width 667 height 30
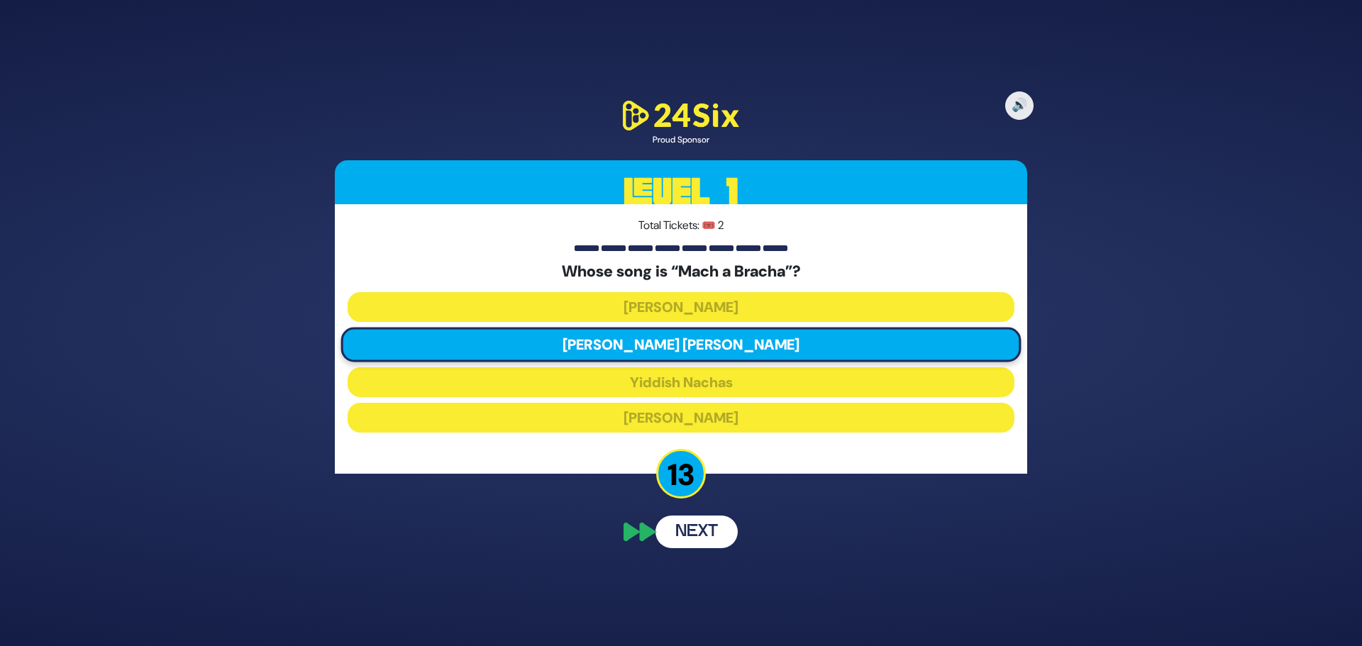
click at [697, 531] on button "Next" at bounding box center [696, 532] width 82 height 33
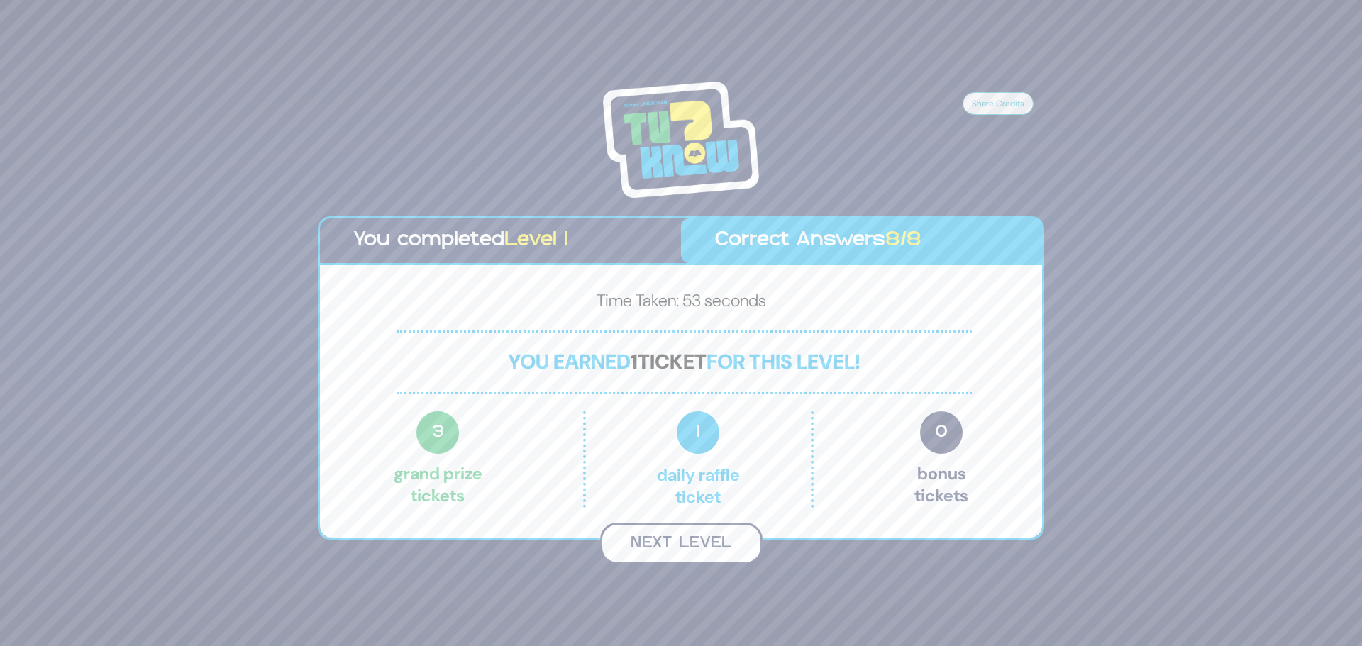
click at [674, 542] on button "Next Level" at bounding box center [681, 544] width 162 height 42
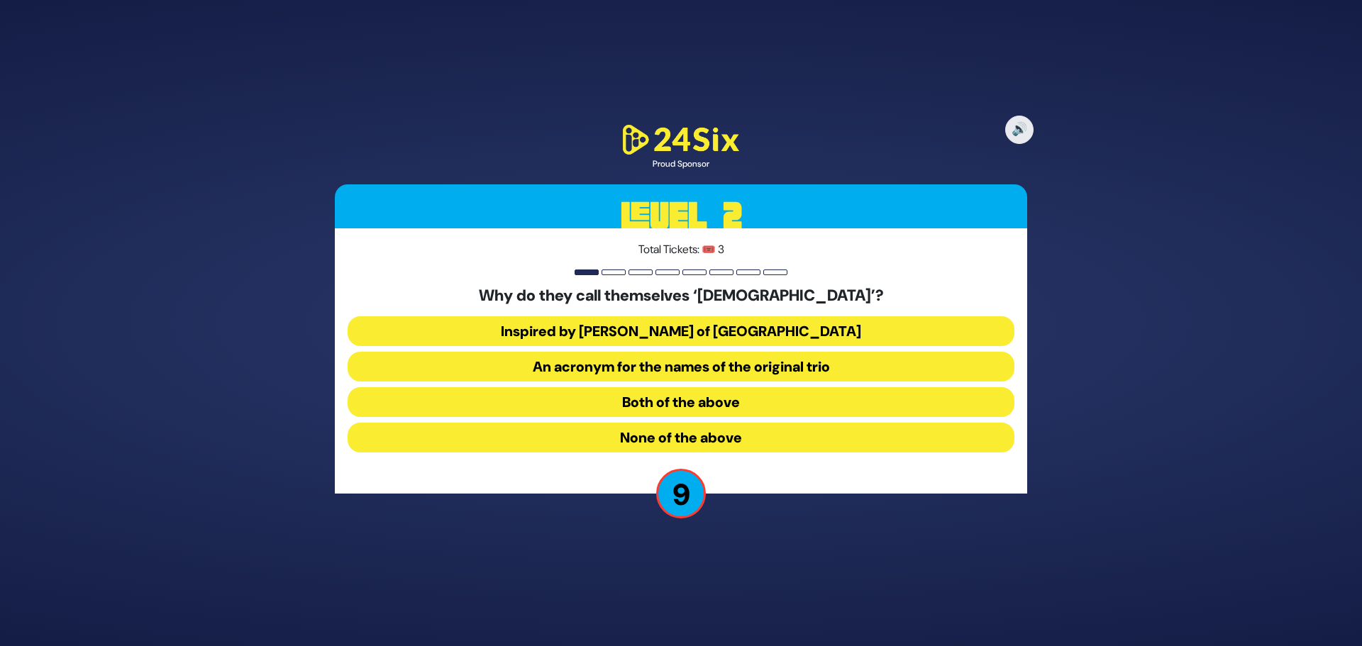
click at [692, 401] on button "Both of the above" at bounding box center [681, 402] width 667 height 30
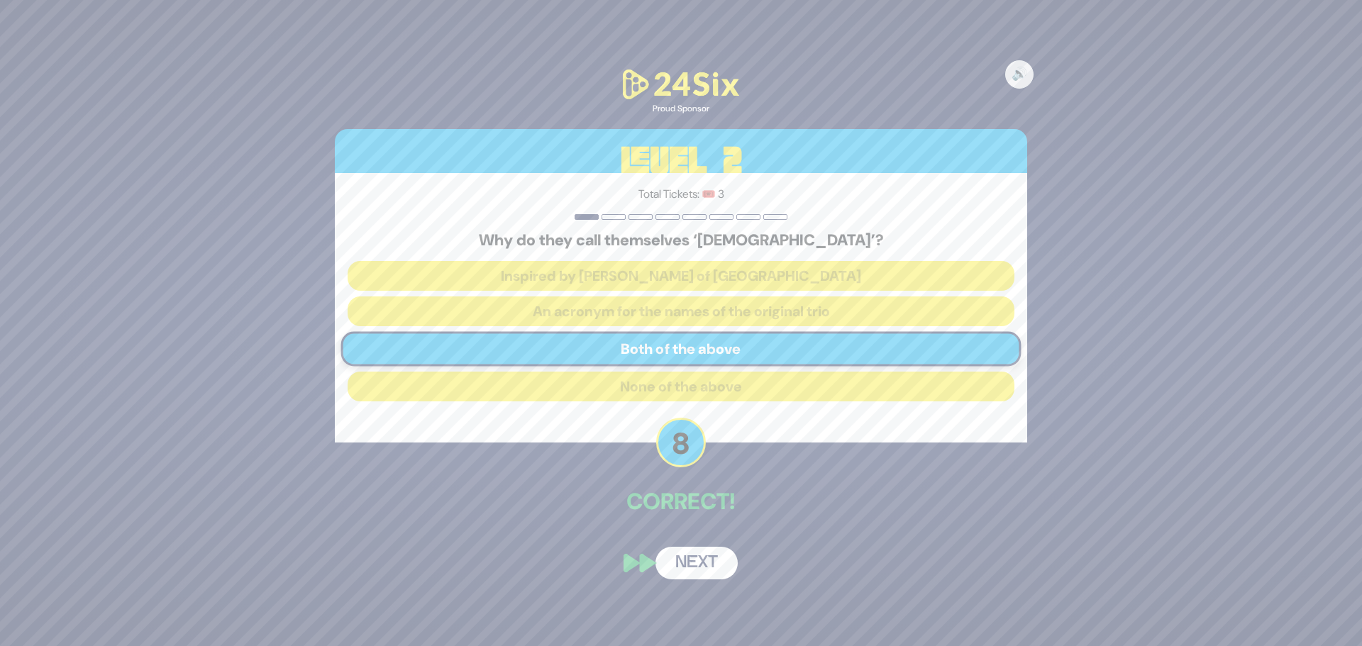
click at [699, 570] on button "Next" at bounding box center [696, 563] width 82 height 33
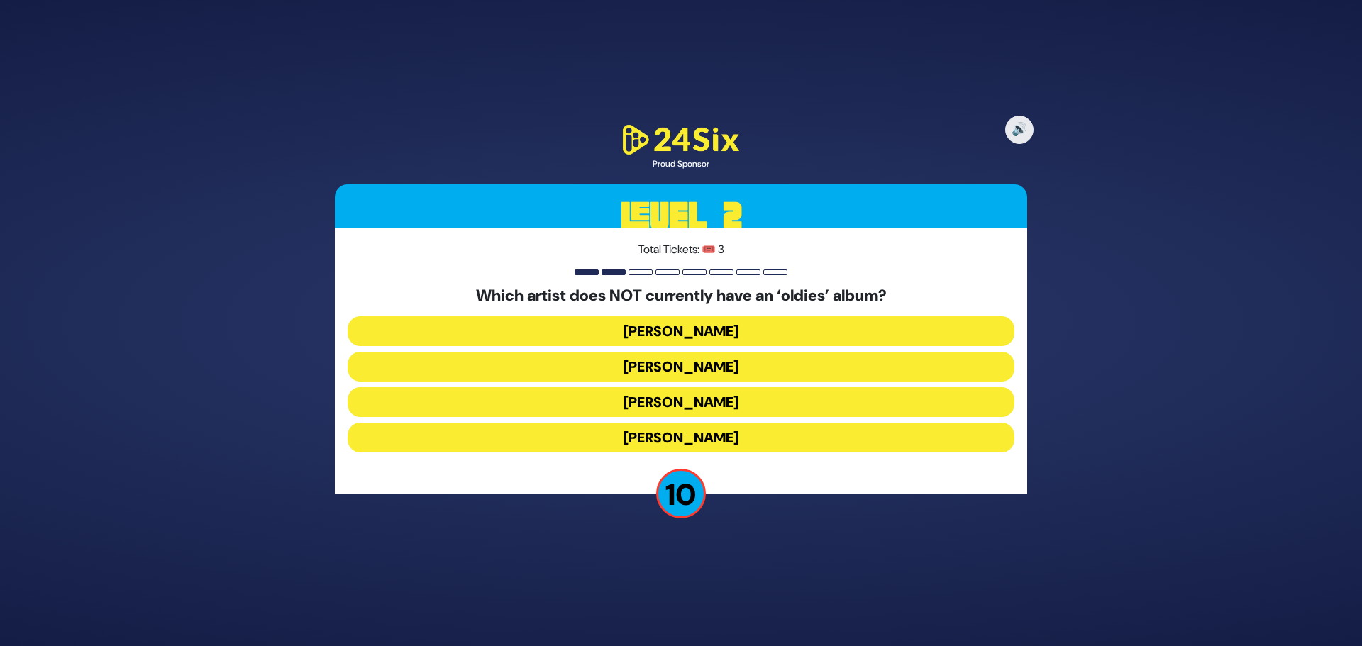
click at [719, 373] on button "Mordechai Shapiro" at bounding box center [681, 367] width 667 height 30
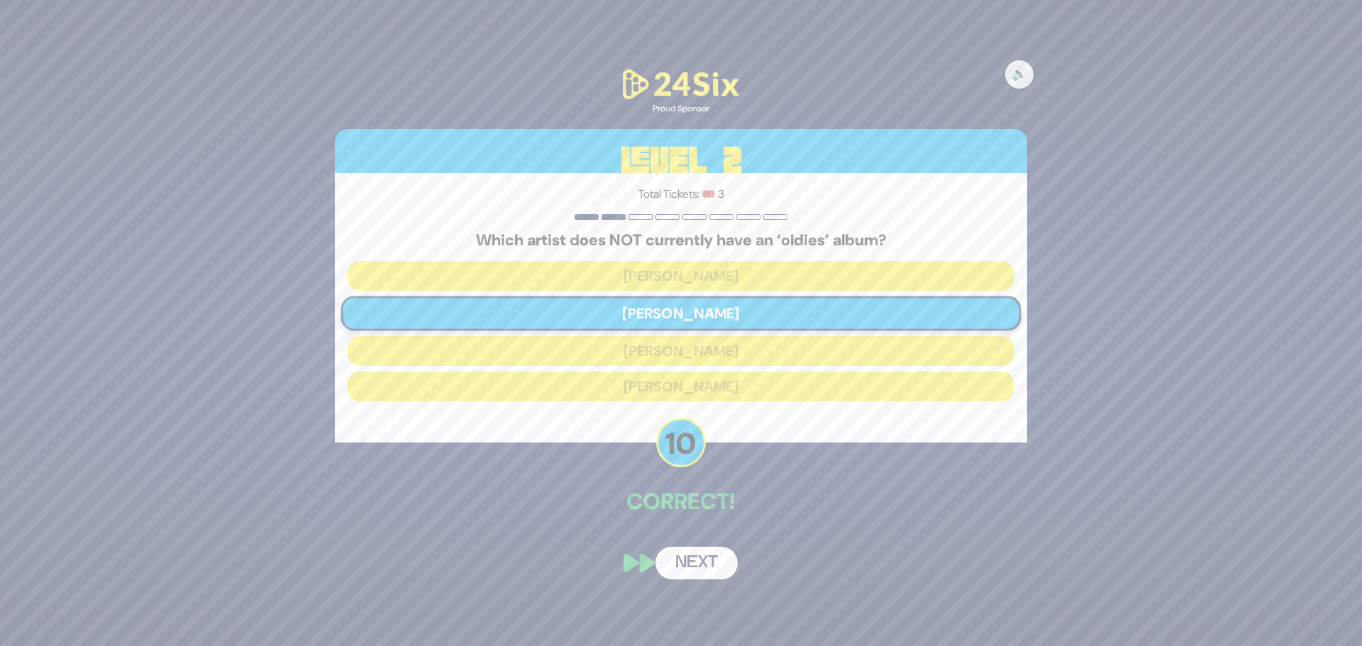
click at [706, 570] on button "Next" at bounding box center [696, 563] width 82 height 33
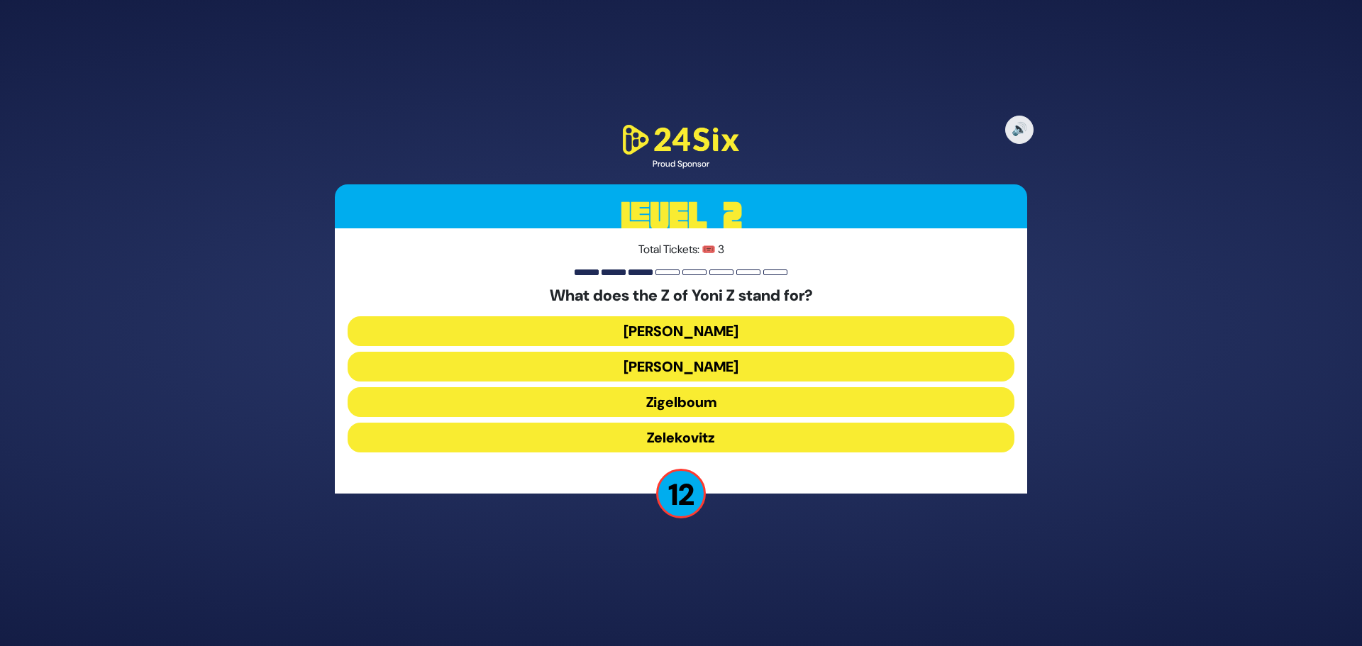
click at [725, 404] on button "Zigelboum" at bounding box center [681, 402] width 667 height 30
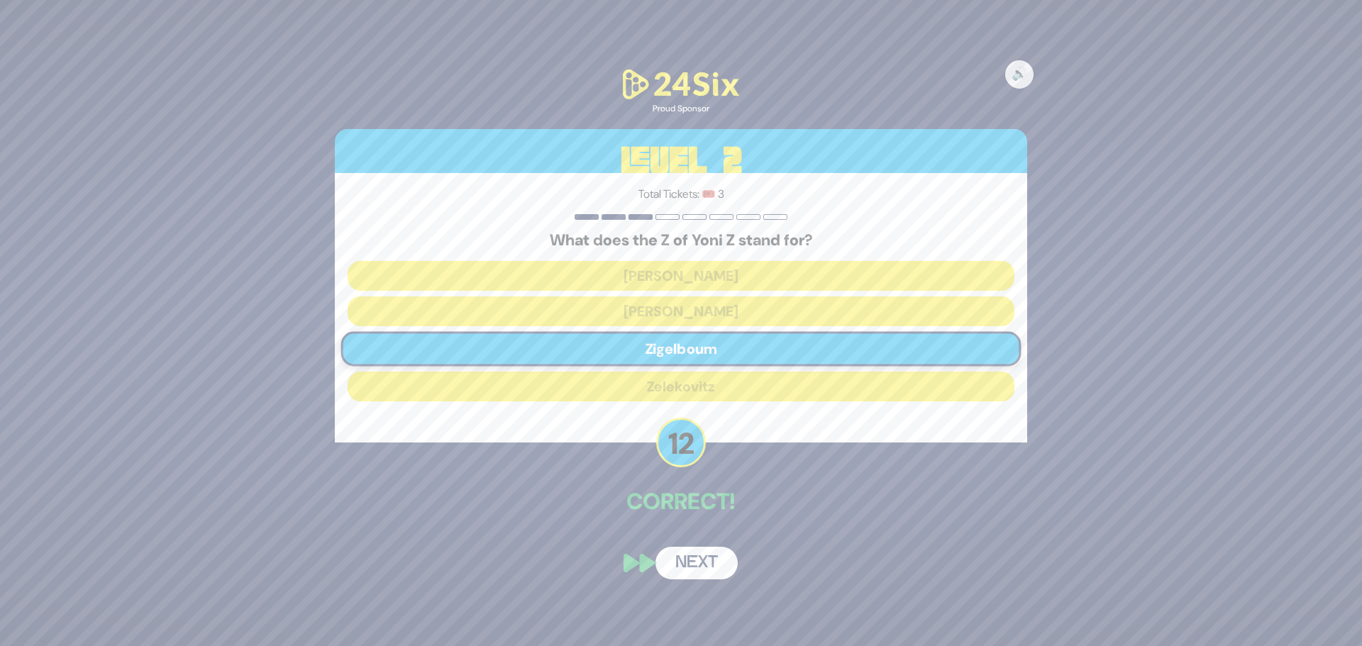
click at [692, 572] on button "Next" at bounding box center [696, 563] width 82 height 33
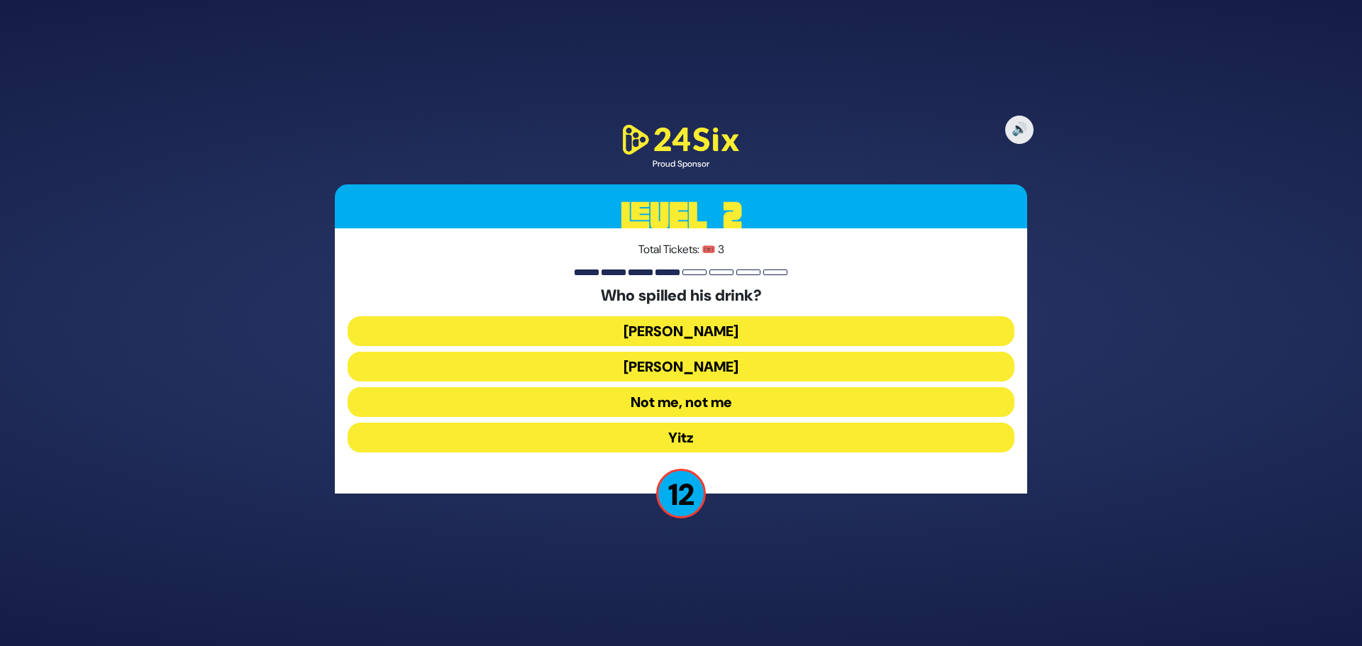
click at [677, 336] on button "Asher Zelig" at bounding box center [681, 331] width 667 height 30
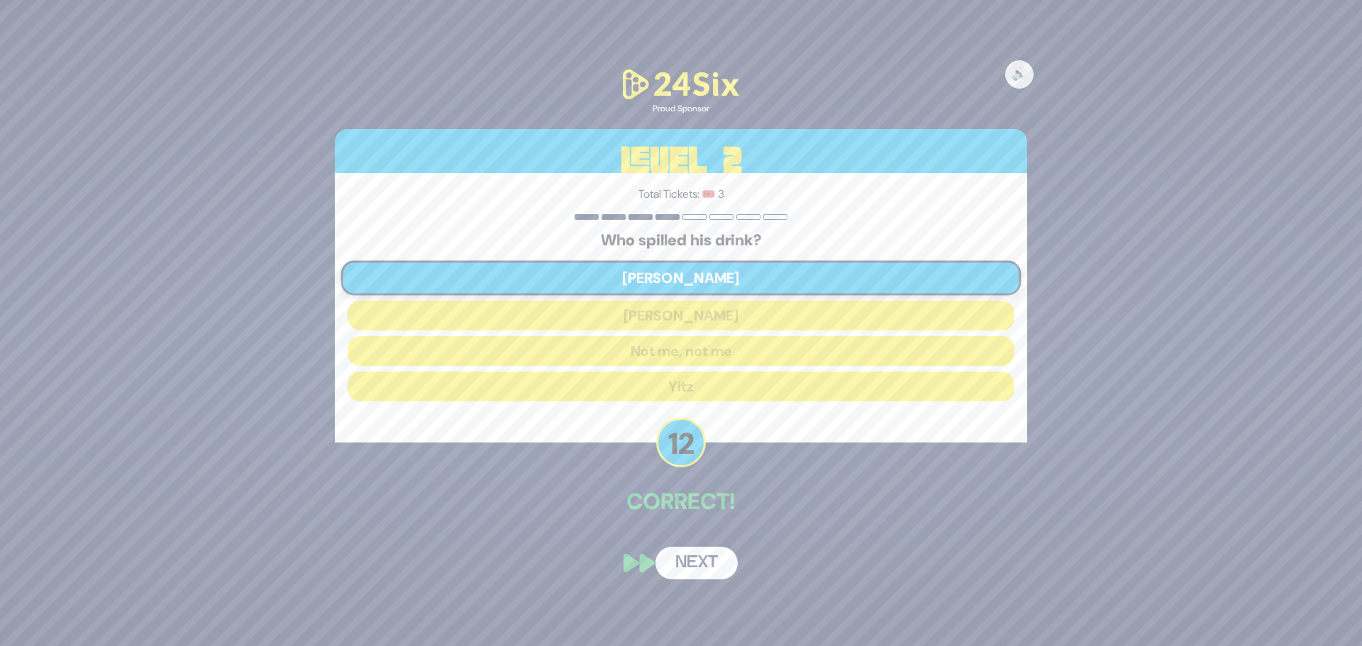
click at [709, 555] on button "Next" at bounding box center [696, 563] width 82 height 33
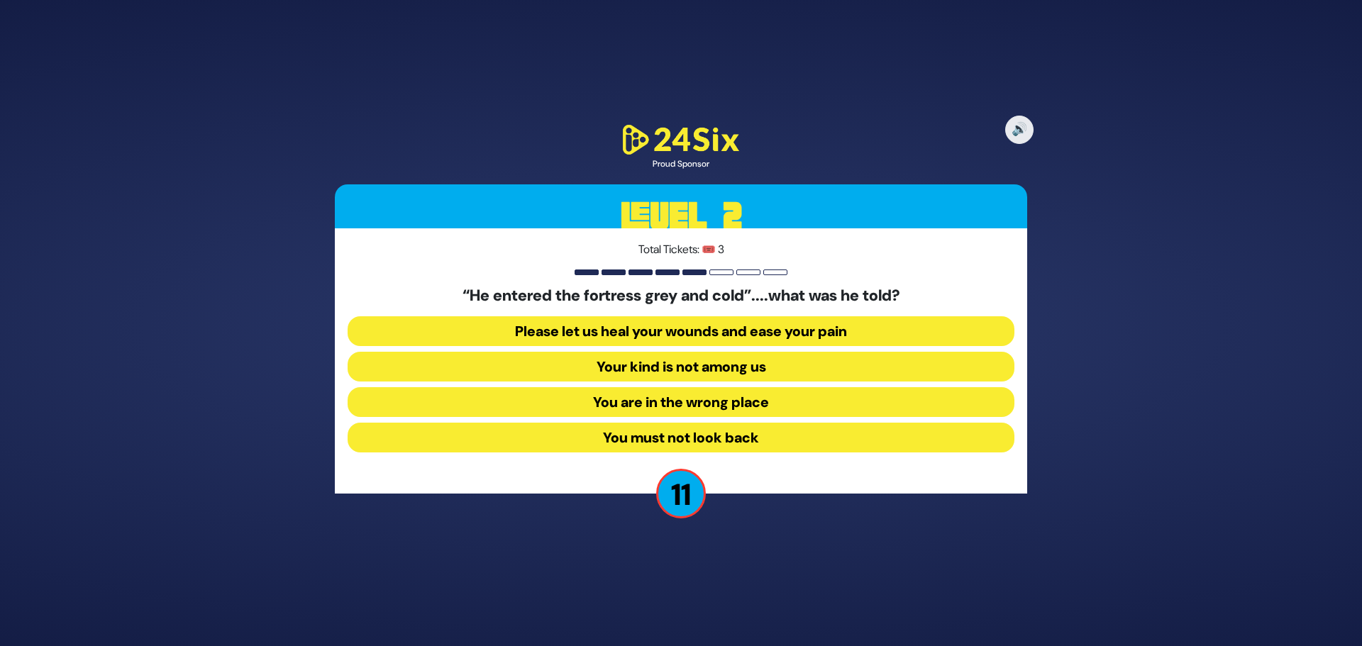
click at [669, 373] on button "Your kind is not among us" at bounding box center [681, 367] width 667 height 30
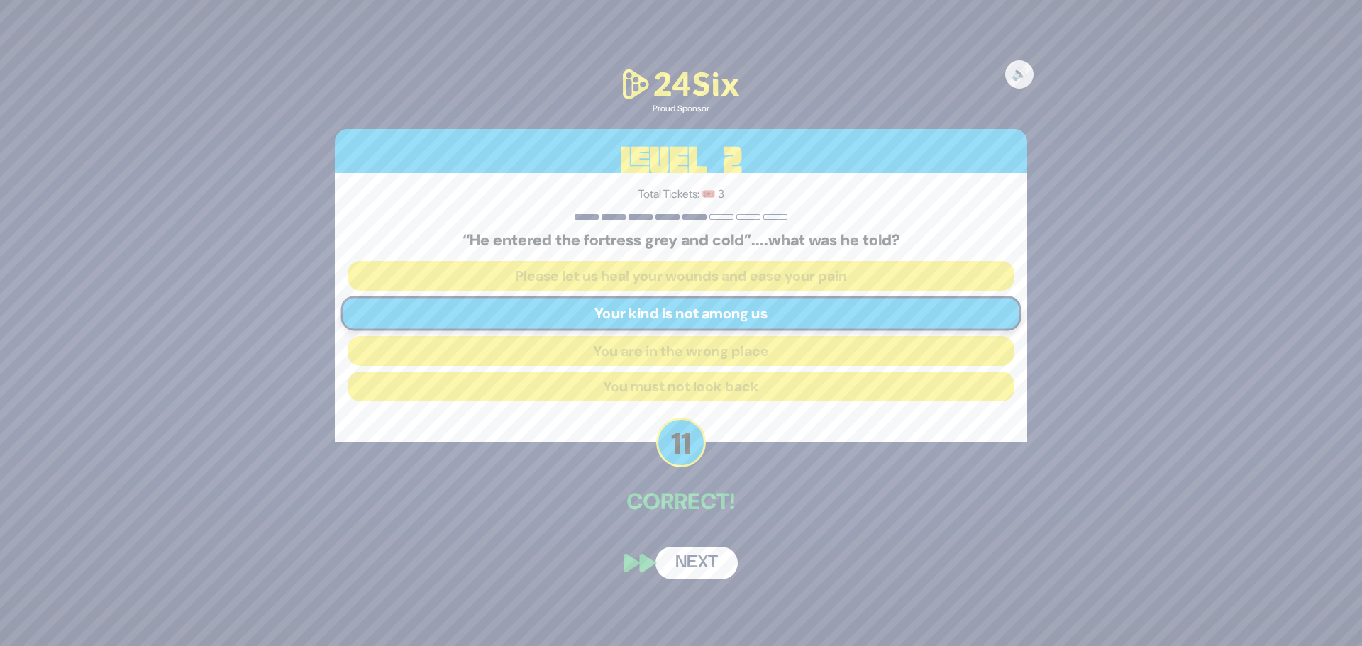
click at [703, 570] on button "Next" at bounding box center [696, 563] width 82 height 33
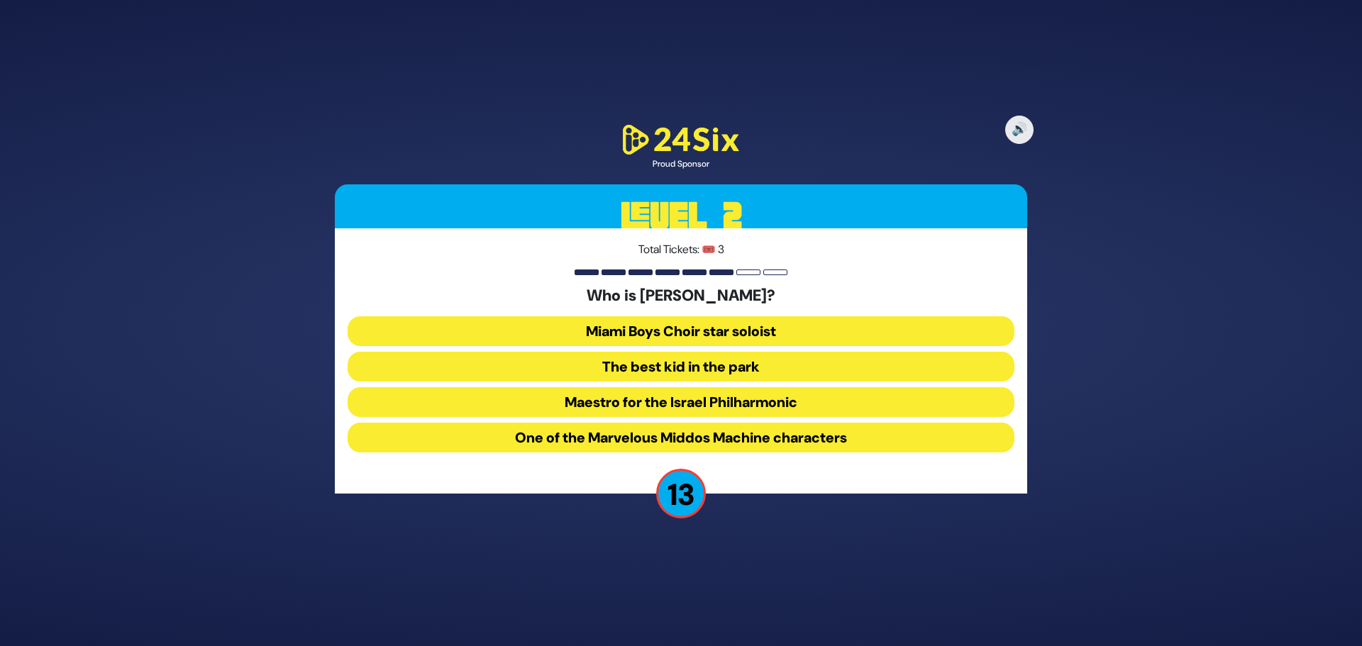
click at [683, 377] on button "The best kid in the park" at bounding box center [681, 367] width 667 height 30
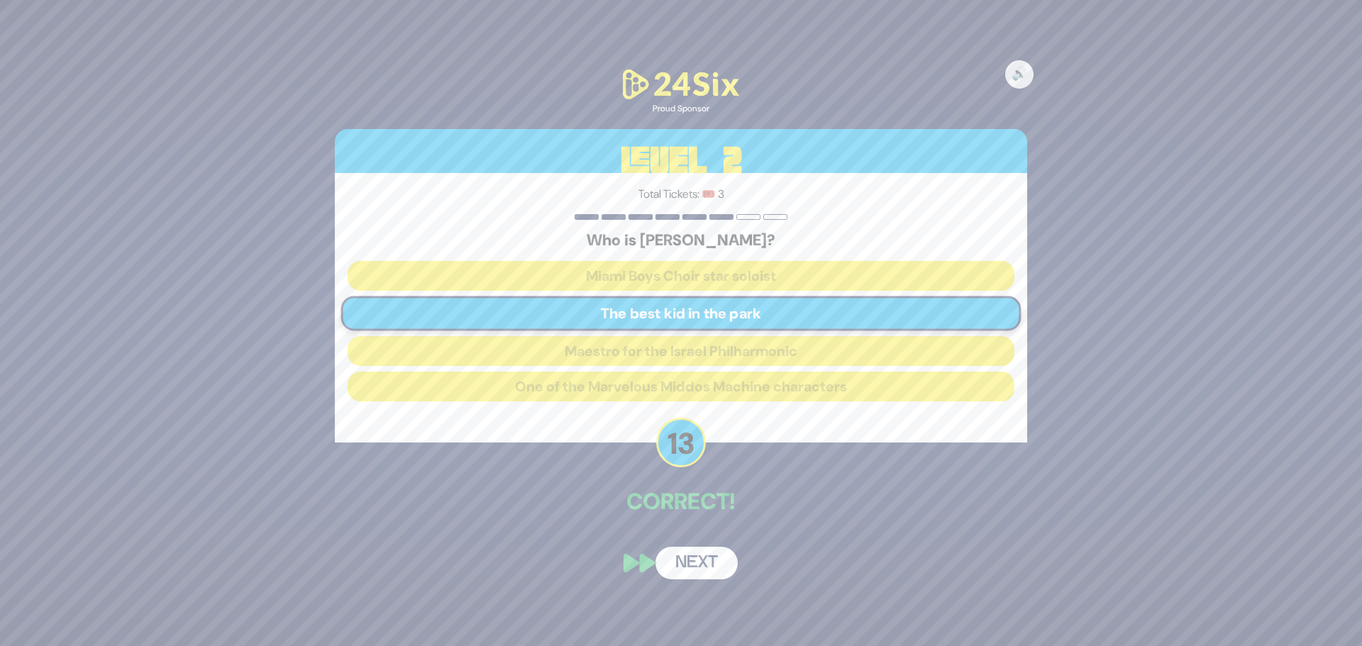
click at [705, 561] on button "Next" at bounding box center [696, 563] width 82 height 33
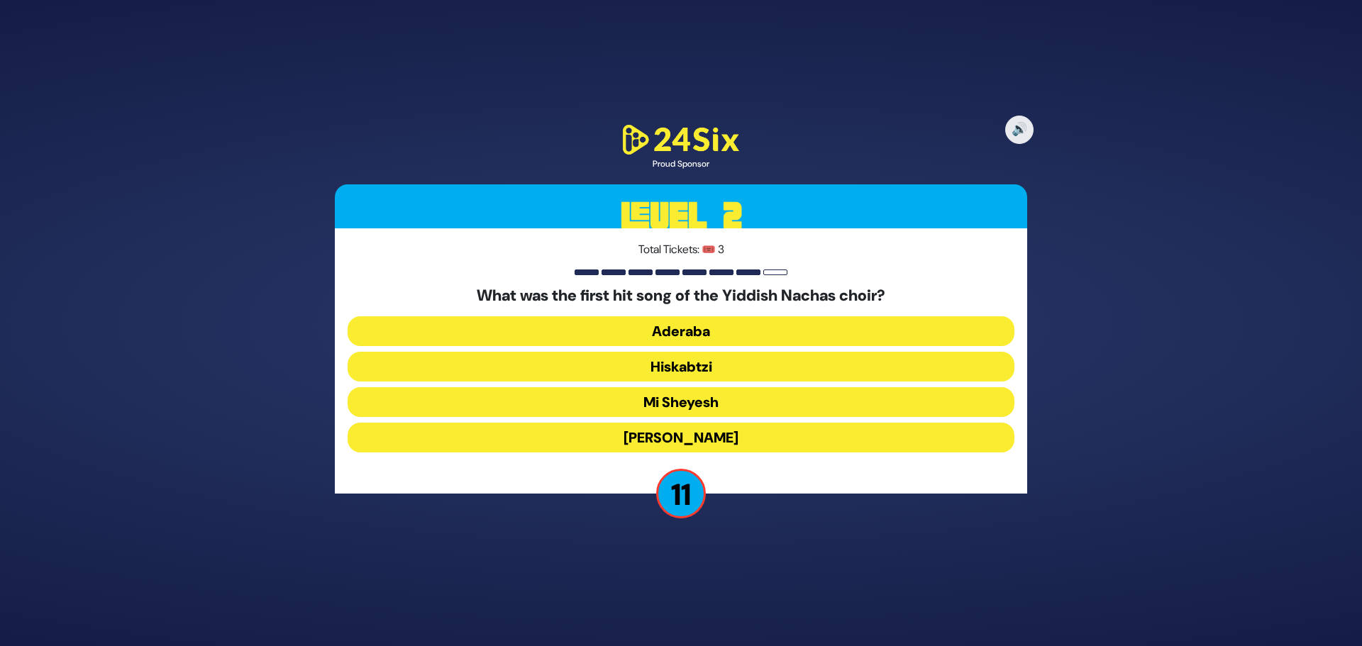
click at [722, 362] on button "Hiskabtzi" at bounding box center [681, 367] width 667 height 30
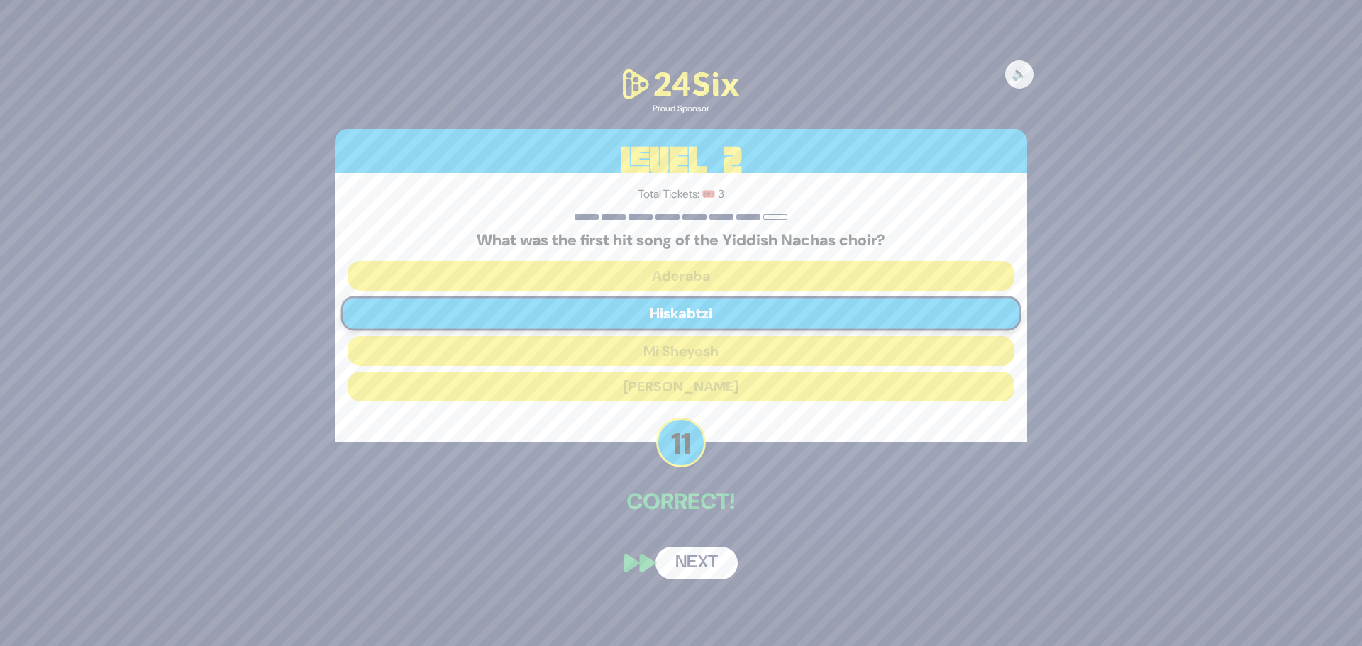
click at [701, 565] on button "Next" at bounding box center [696, 563] width 82 height 33
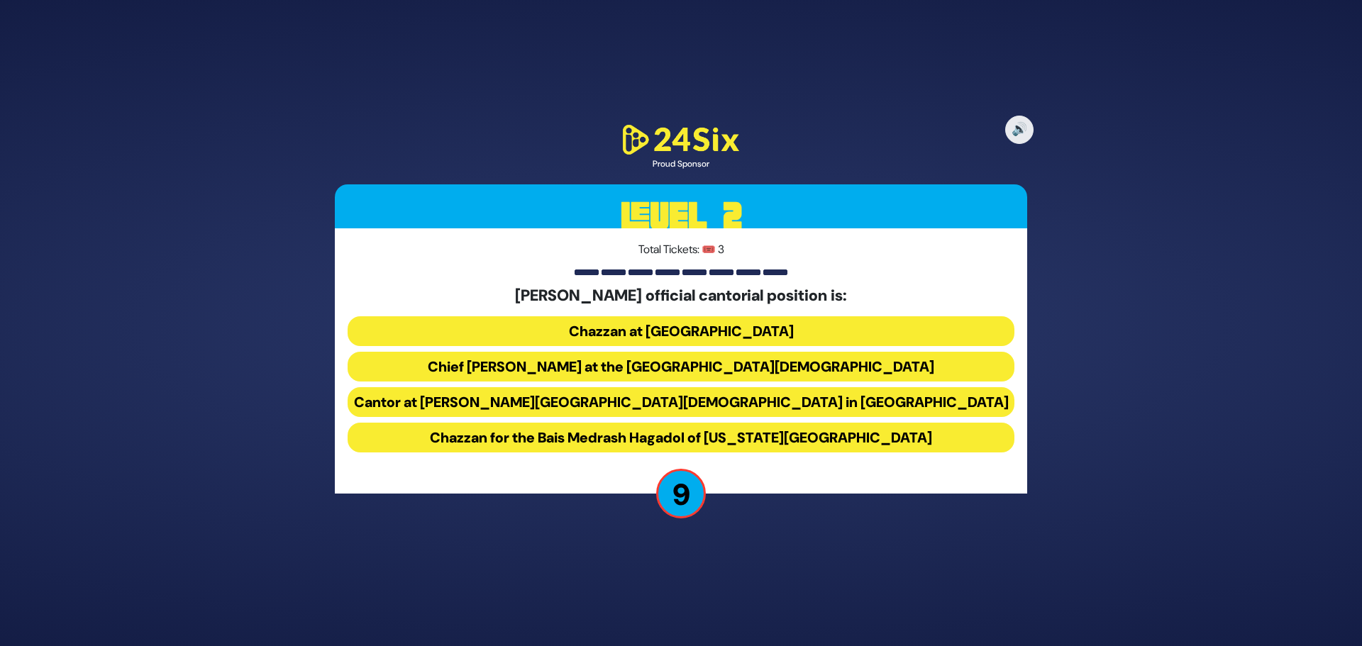
click at [646, 324] on button "Chazzan at Congregation Young Israel of Avenue J" at bounding box center [681, 331] width 667 height 30
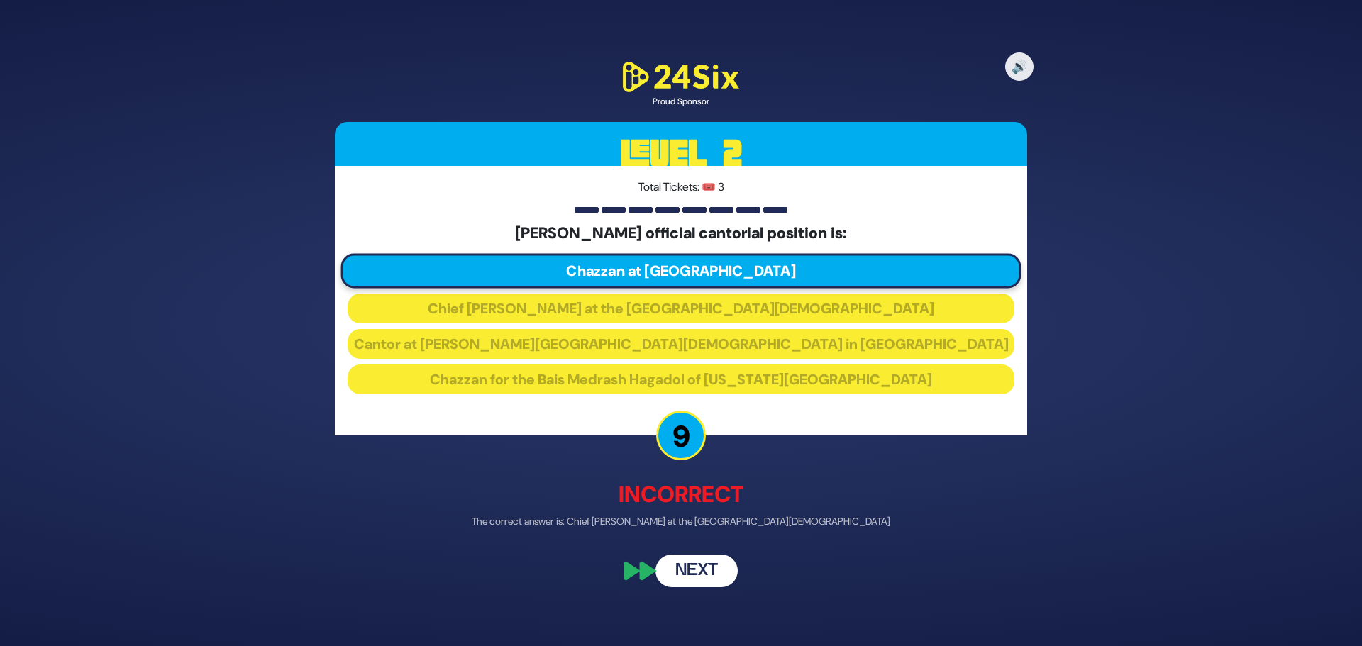
click at [706, 573] on button "Next" at bounding box center [696, 571] width 82 height 33
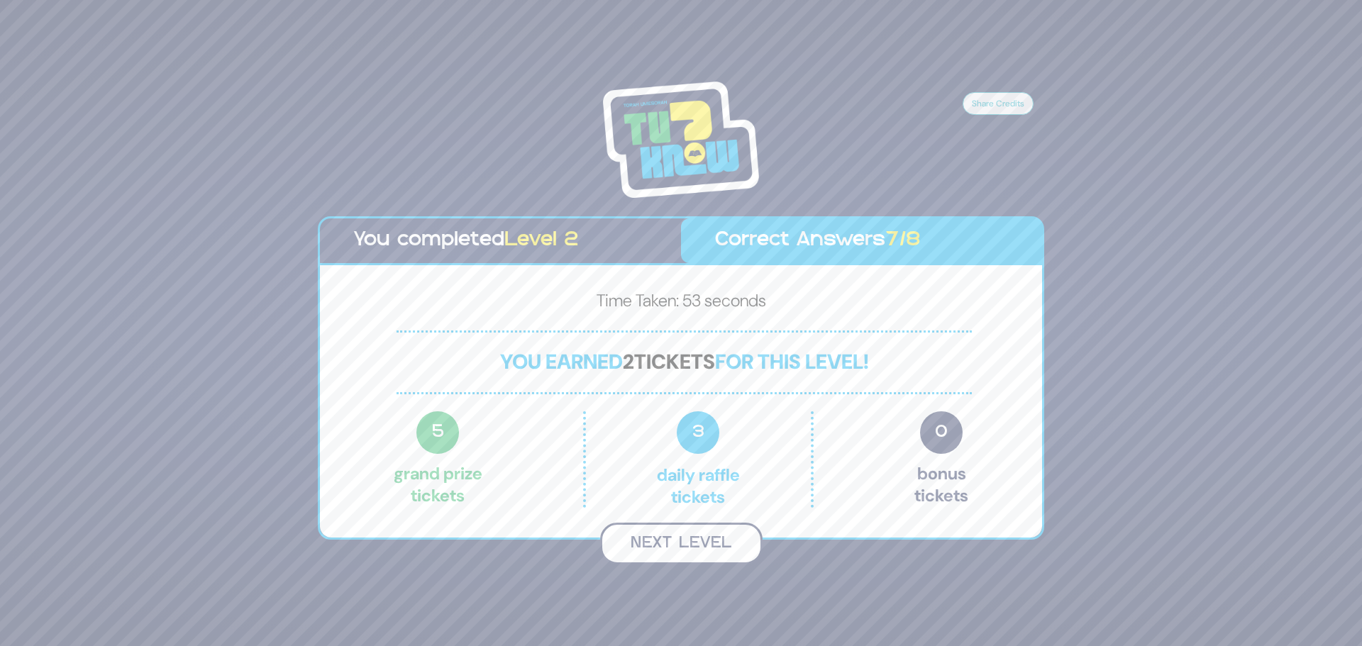
click at [691, 540] on button "Next Level" at bounding box center [681, 544] width 162 height 42
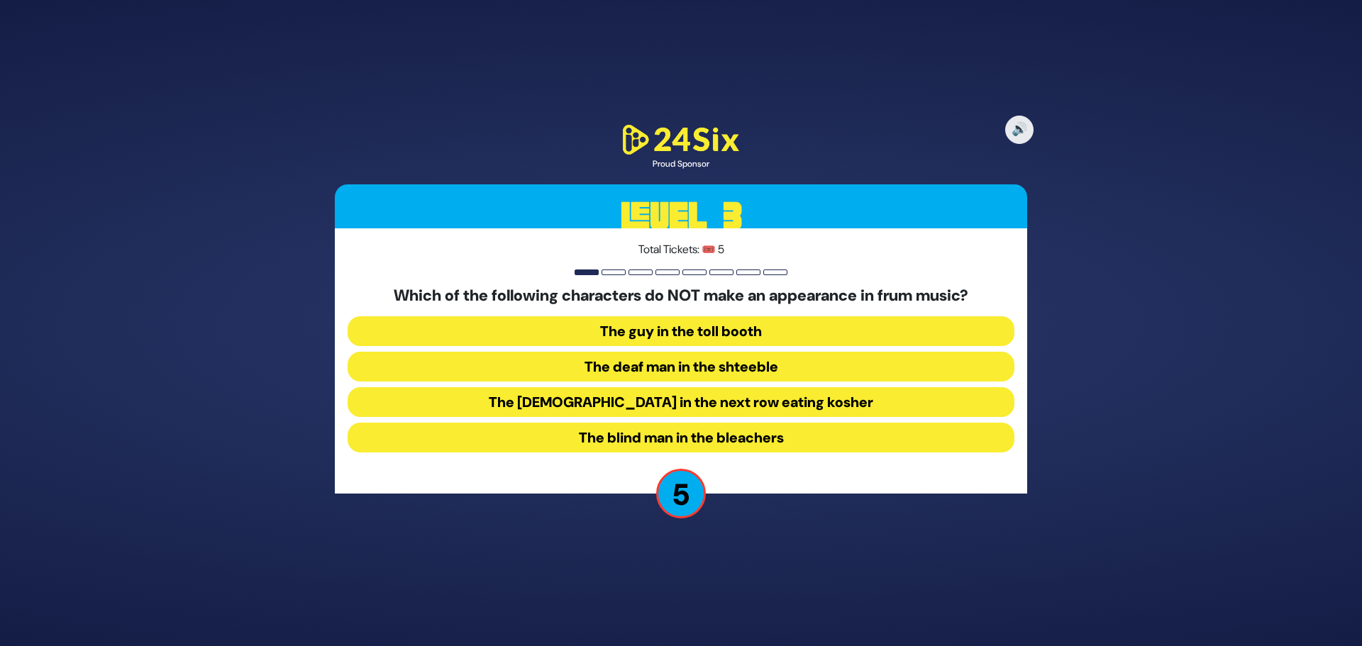
click at [667, 330] on button "The guy in the toll booth" at bounding box center [681, 331] width 667 height 30
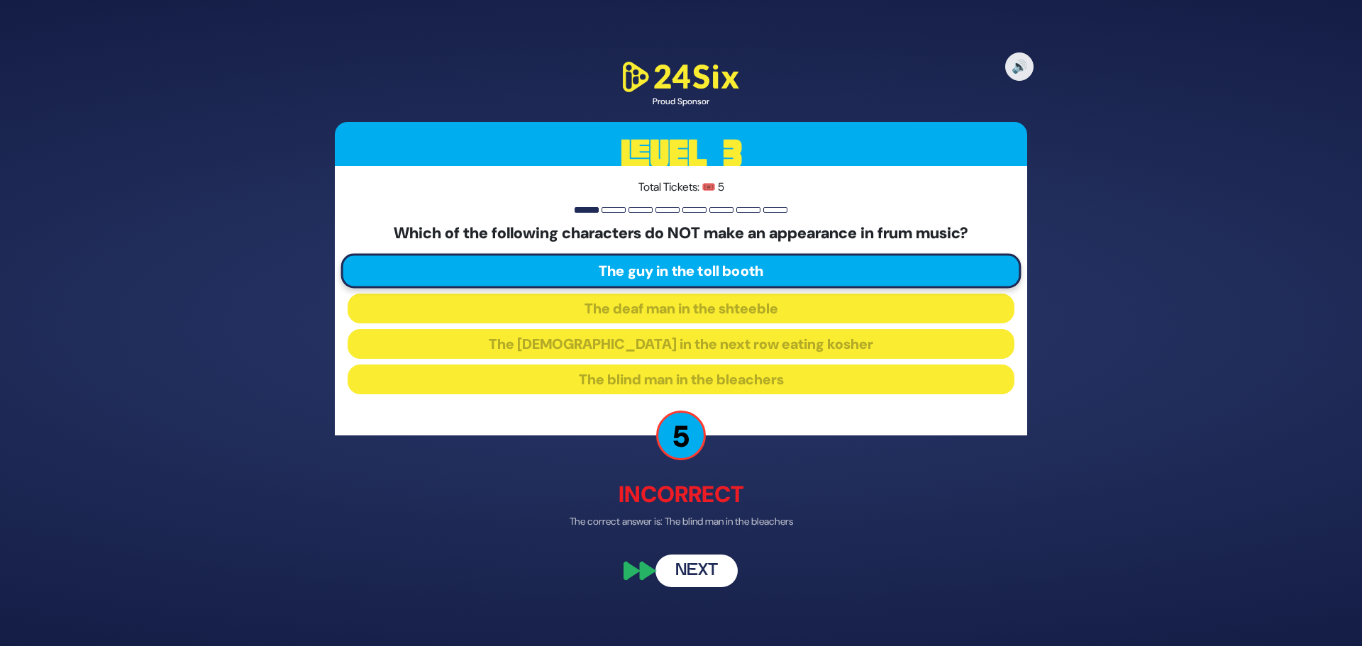
click at [687, 565] on button "Next" at bounding box center [696, 571] width 82 height 33
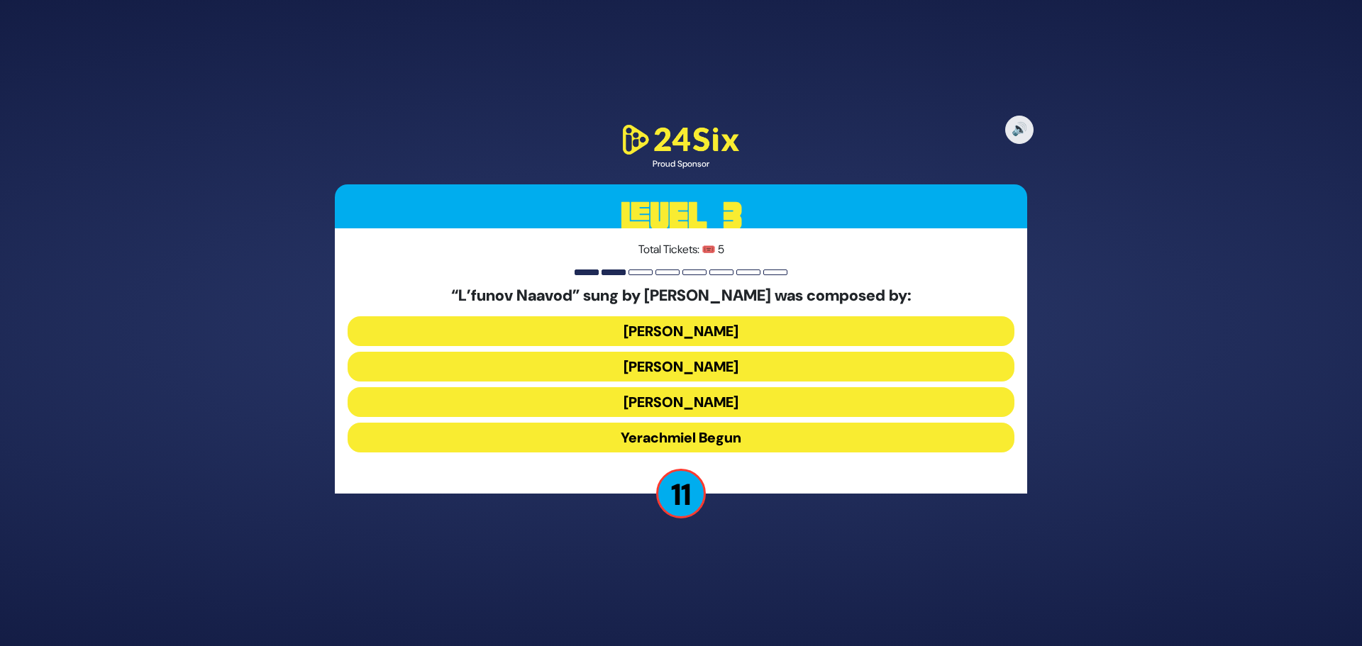
click at [716, 334] on button "Hershy Weinberger" at bounding box center [681, 331] width 667 height 30
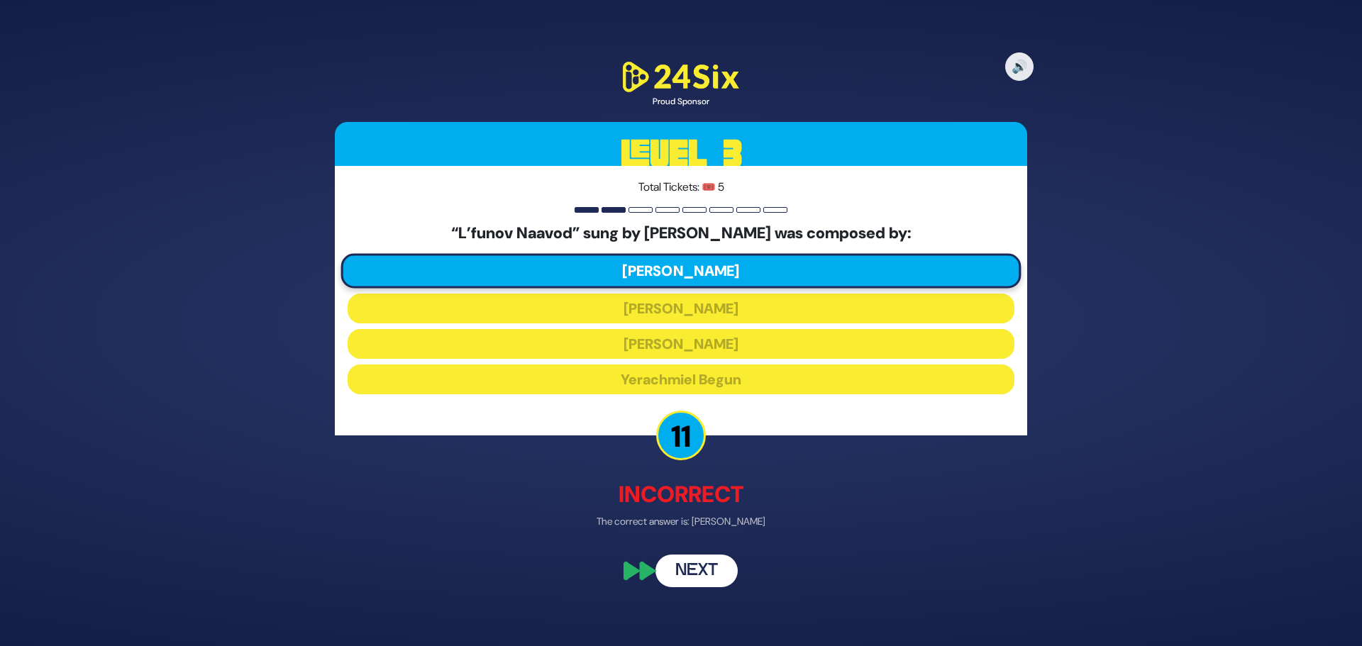
click at [704, 576] on button "Next" at bounding box center [696, 571] width 82 height 33
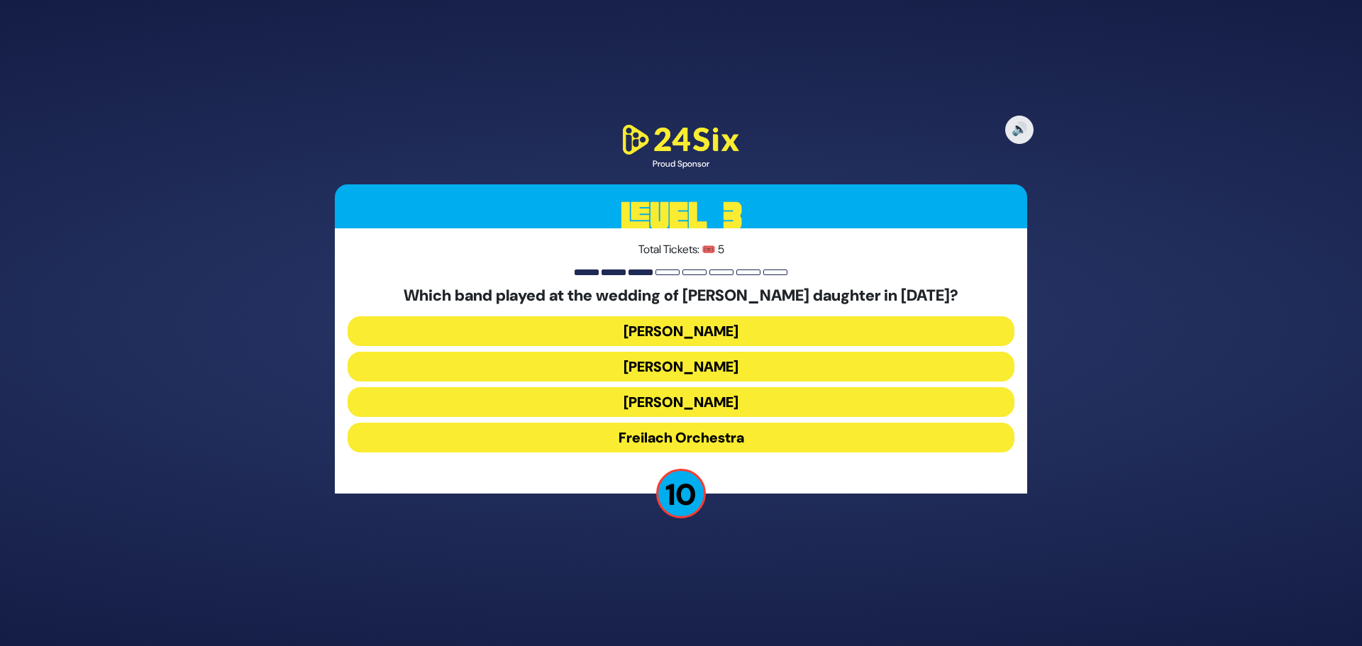
click at [707, 443] on button "Freilach Orchestra" at bounding box center [681, 438] width 667 height 30
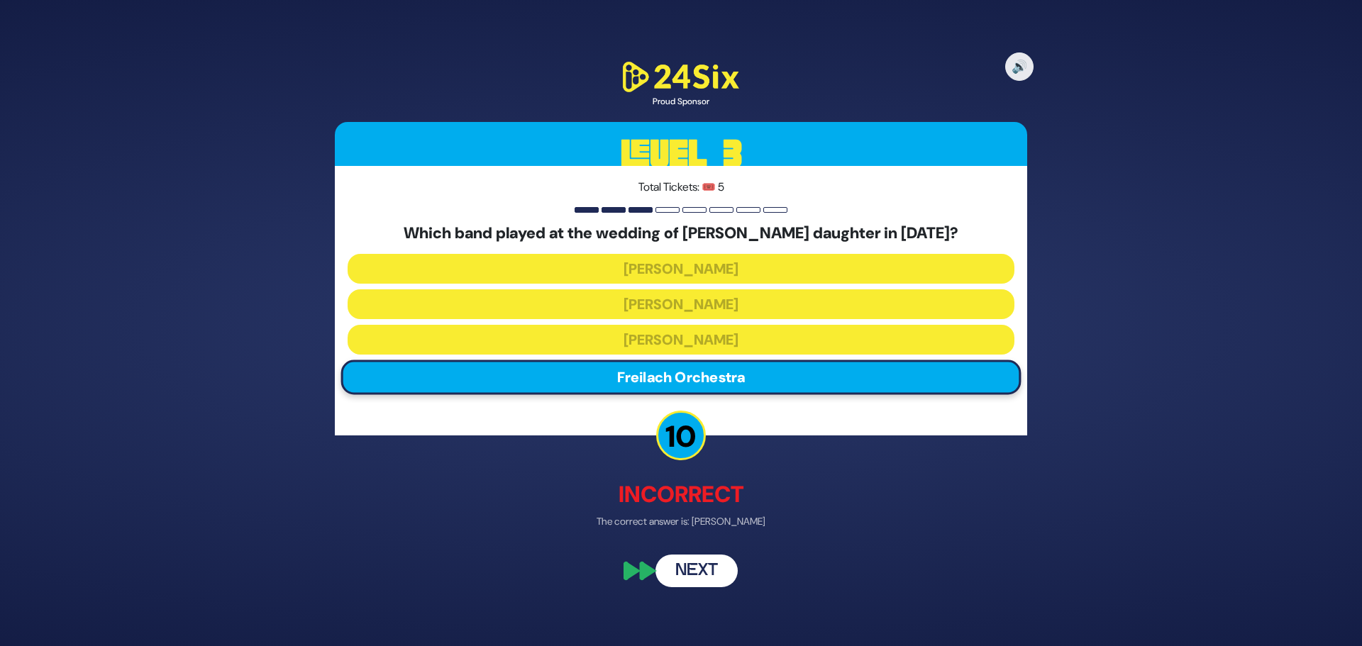
click at [693, 574] on button "Next" at bounding box center [696, 571] width 82 height 33
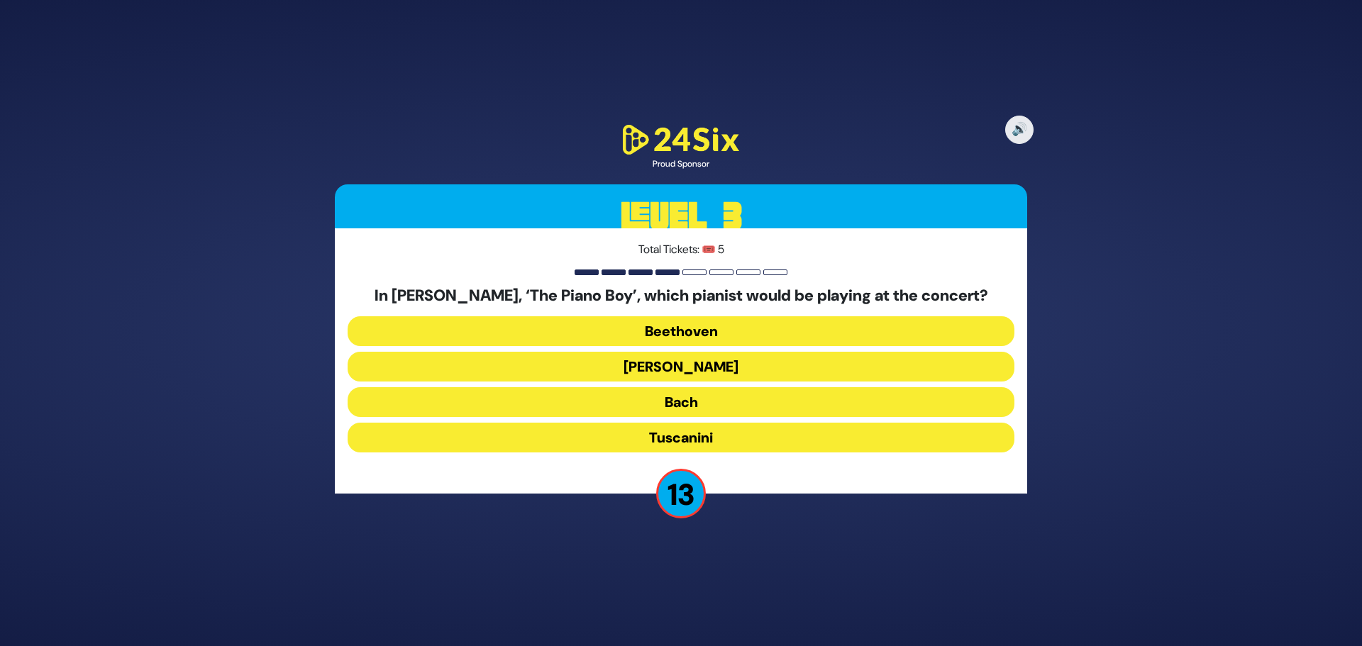
click at [689, 326] on button "Beethoven" at bounding box center [681, 331] width 667 height 30
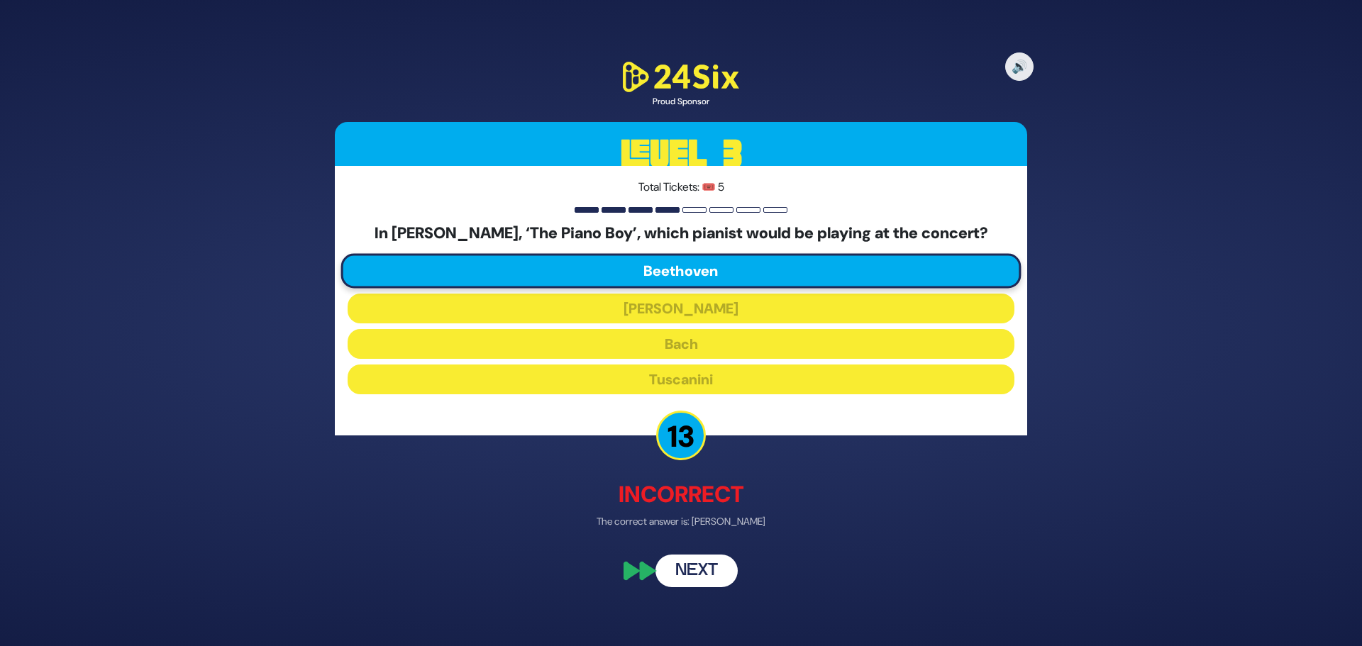
click at [686, 578] on button "Next" at bounding box center [696, 571] width 82 height 33
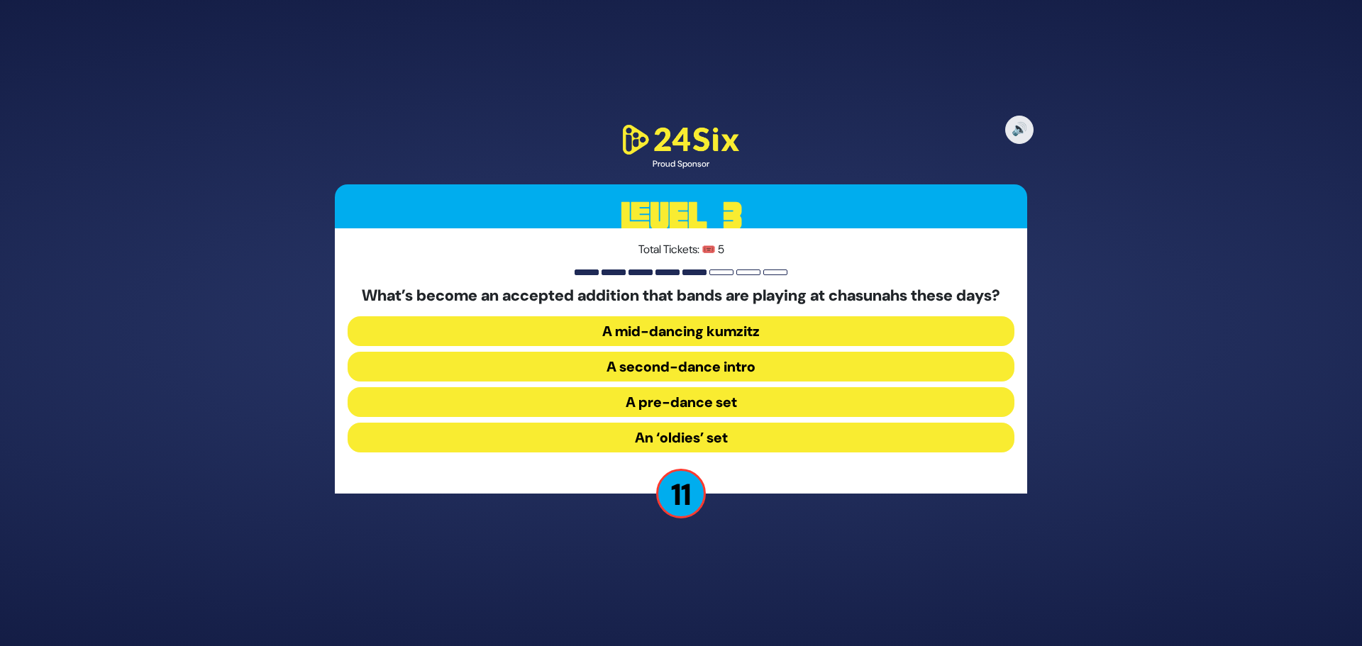
click at [686, 416] on button "A pre-dance set" at bounding box center [681, 402] width 667 height 30
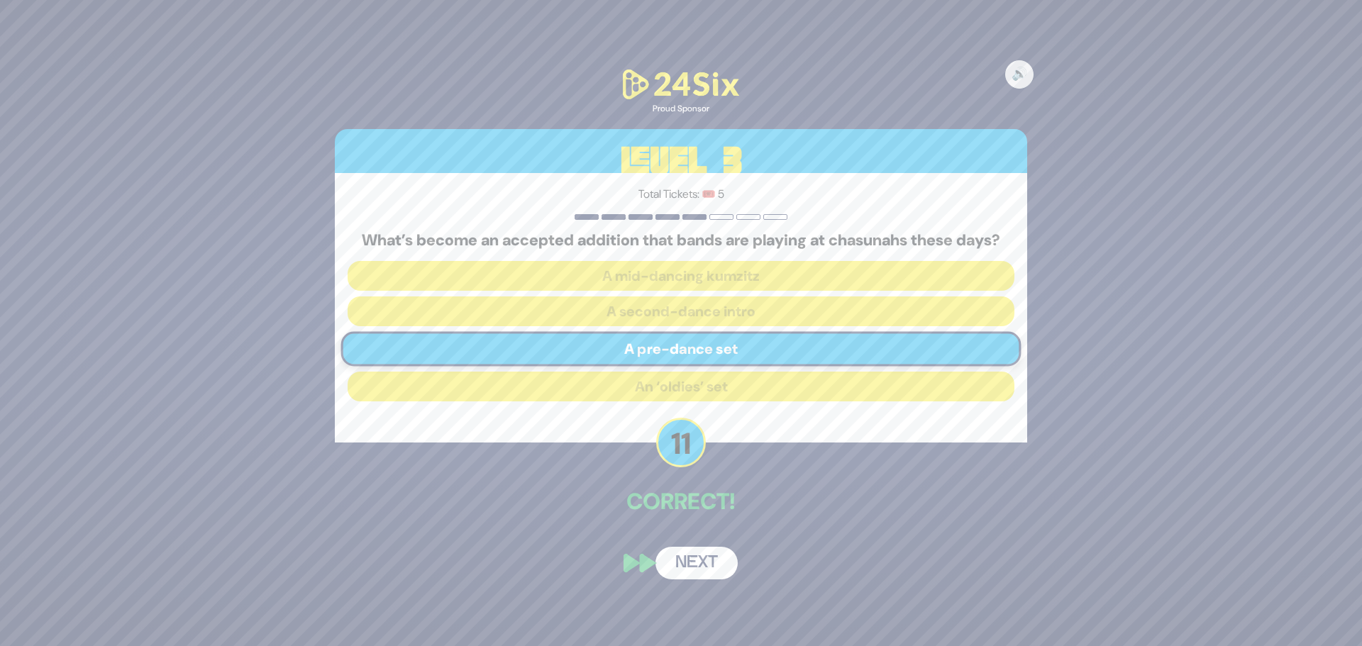
click at [694, 574] on button "Next" at bounding box center [696, 563] width 82 height 33
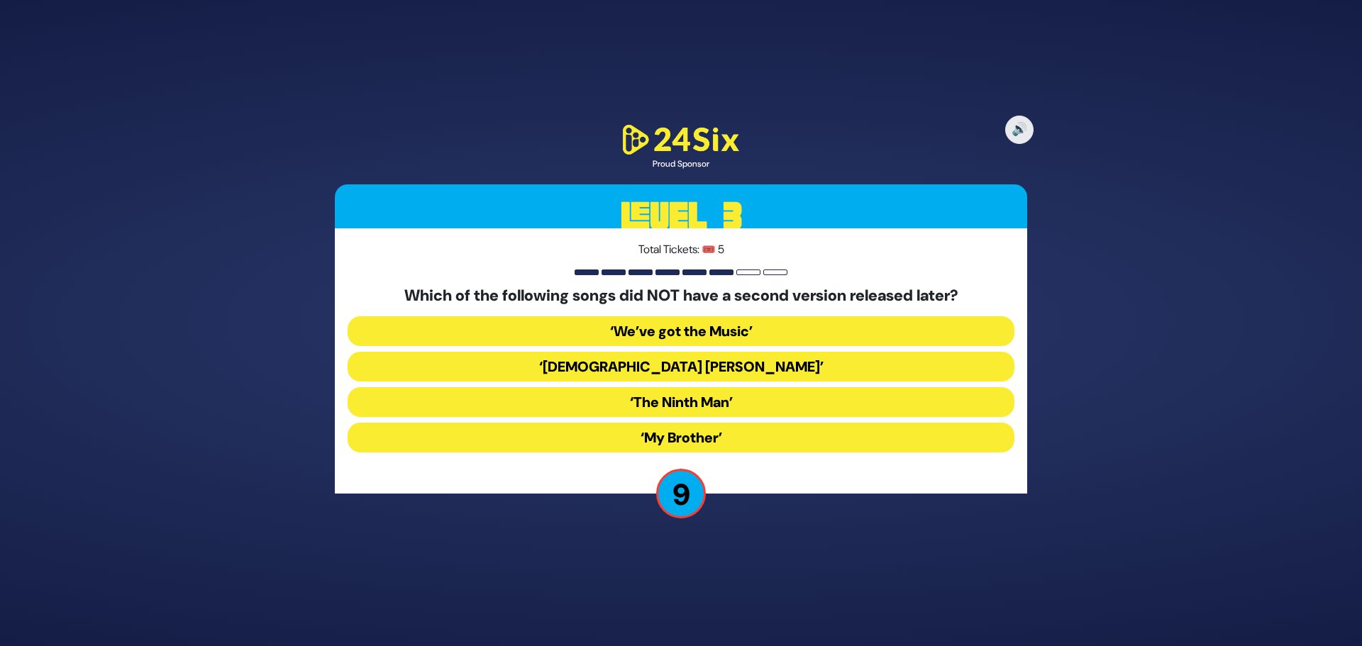
click at [726, 438] on button "‘My Brother’" at bounding box center [681, 438] width 667 height 30
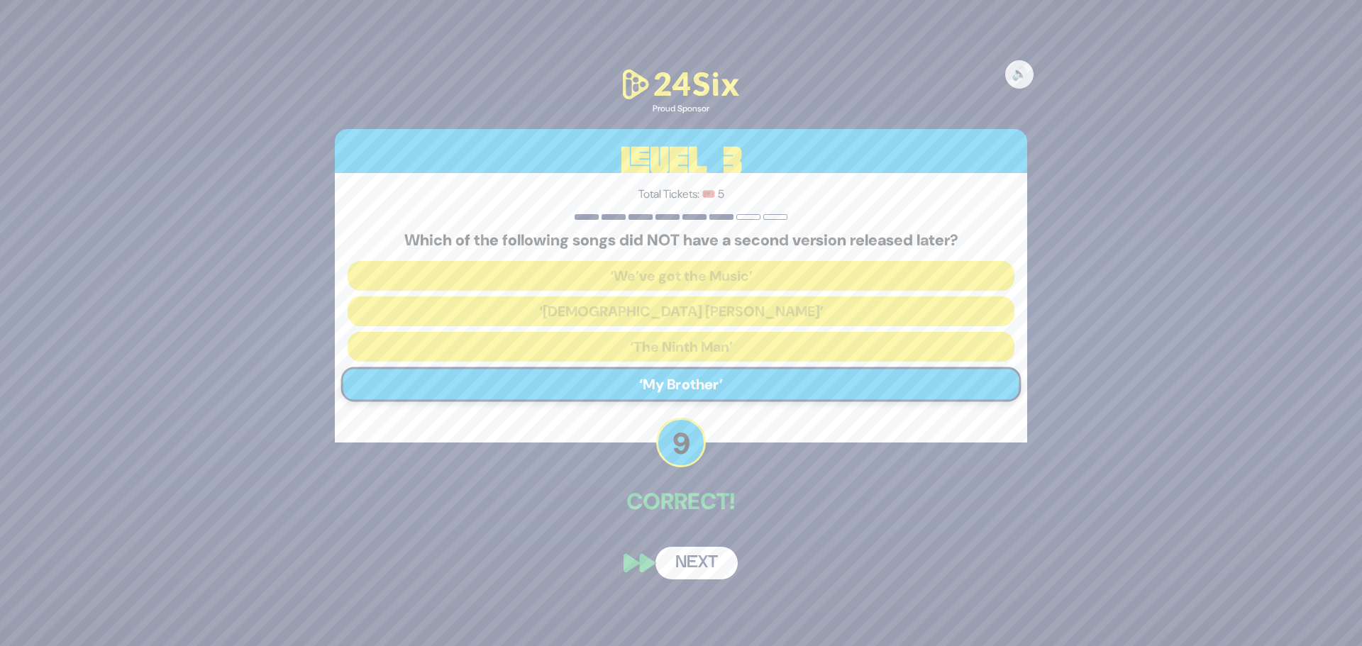
click at [693, 560] on button "Next" at bounding box center [696, 563] width 82 height 33
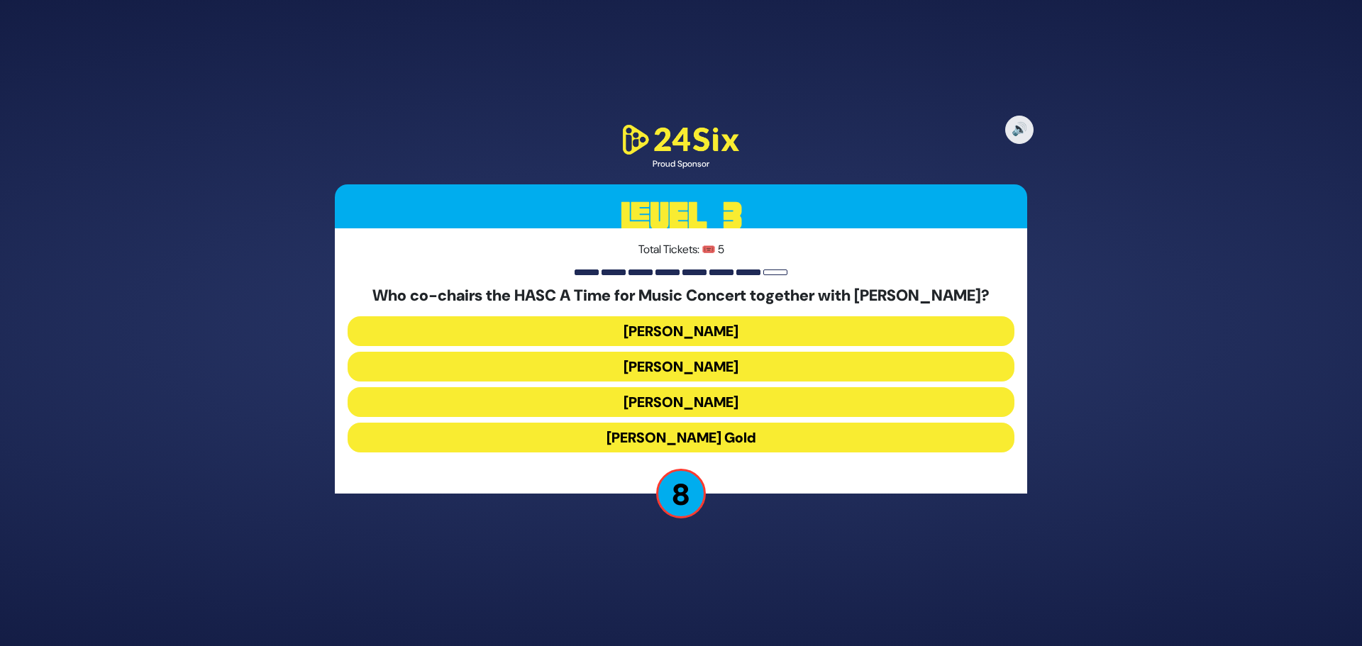
click at [715, 369] on button "Miles Berger" at bounding box center [681, 367] width 667 height 30
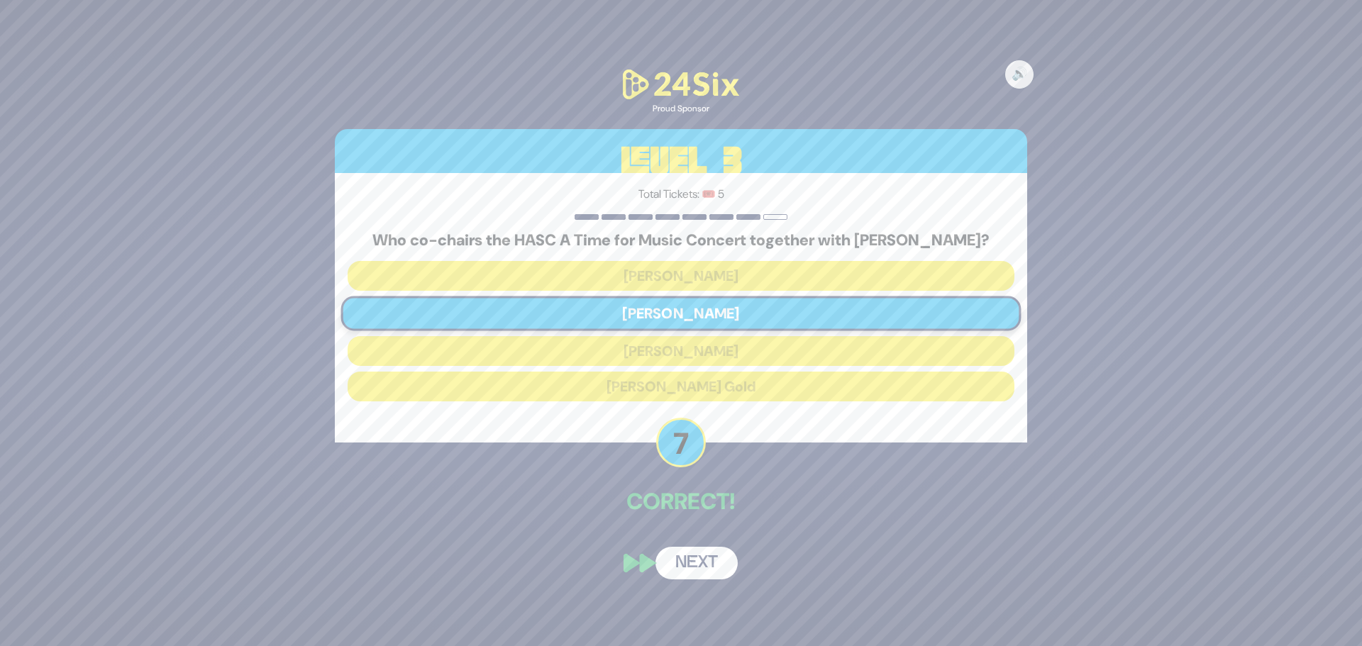
click at [687, 560] on button "Next" at bounding box center [696, 563] width 82 height 33
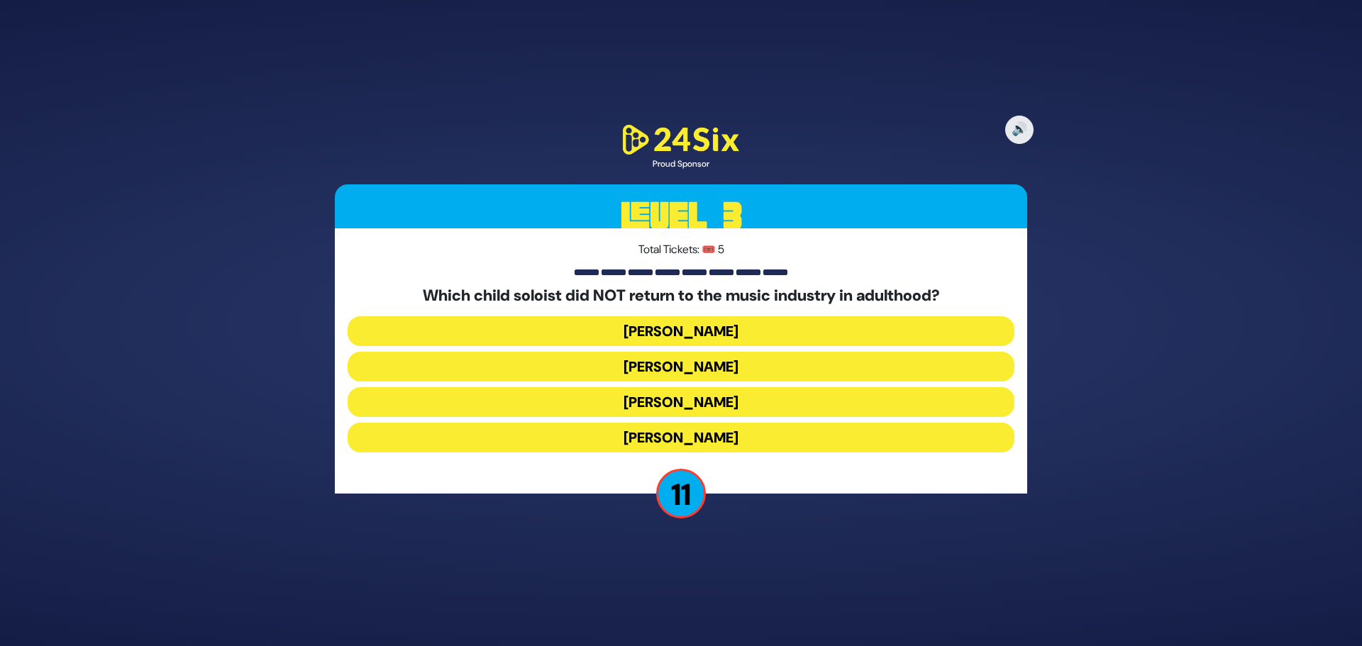
click at [719, 335] on button "Yonatan Sheinfeld" at bounding box center [681, 331] width 667 height 30
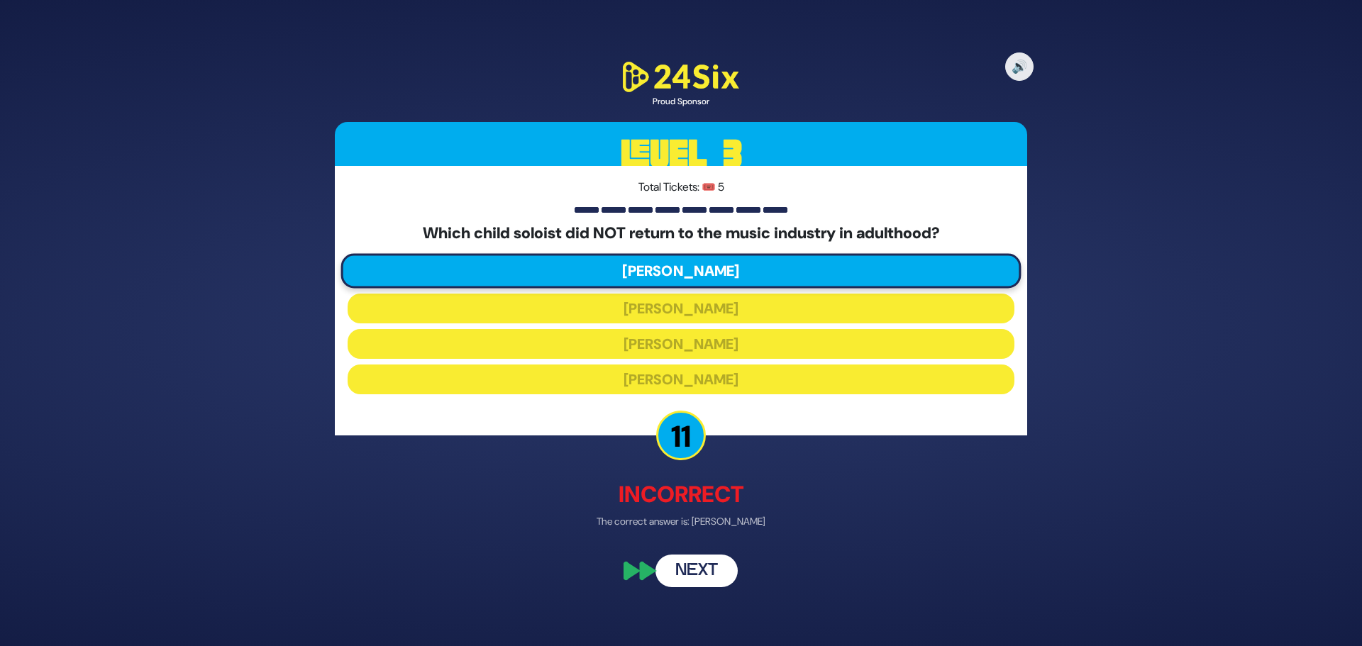
click at [709, 560] on button "Next" at bounding box center [696, 571] width 82 height 33
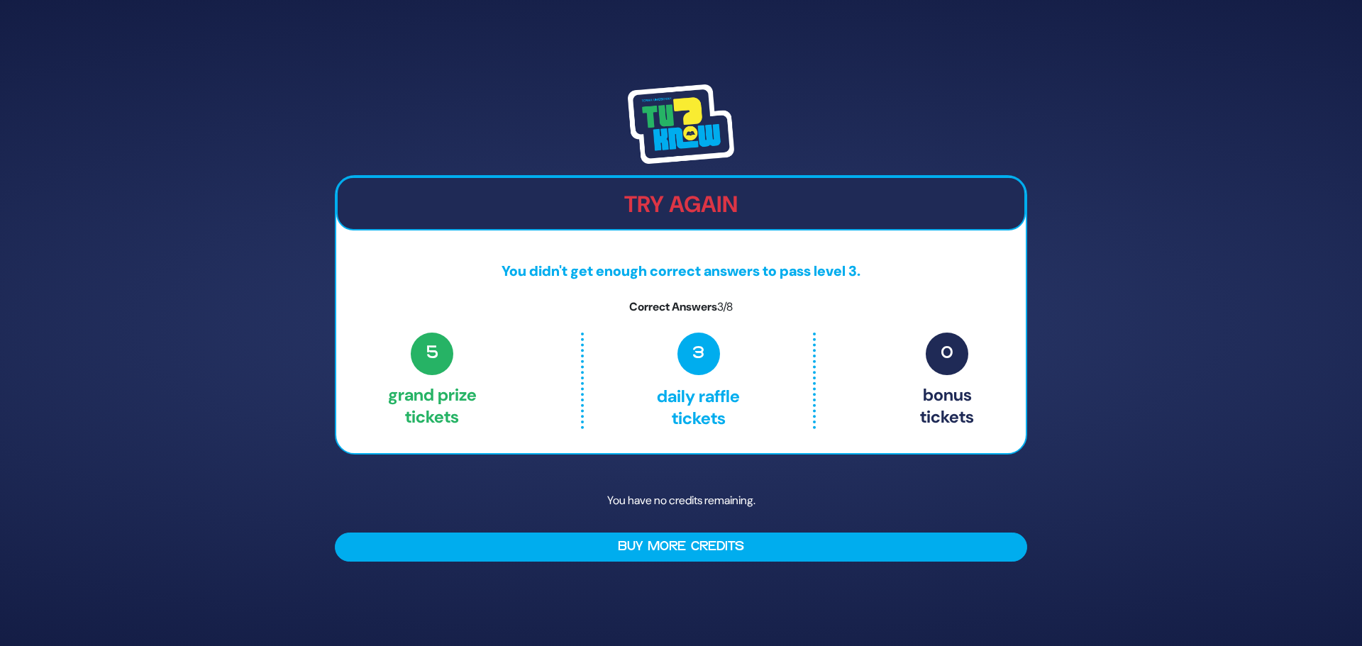
click at [816, 453] on div "Try Again You didn't get enough correct answers to pass level 3. Correct Answer…" at bounding box center [681, 315] width 692 height 280
click at [689, 217] on h2 "Try Again" at bounding box center [681, 204] width 687 height 27
